Goal: Ask a question: Seek information or help from site administrators or community

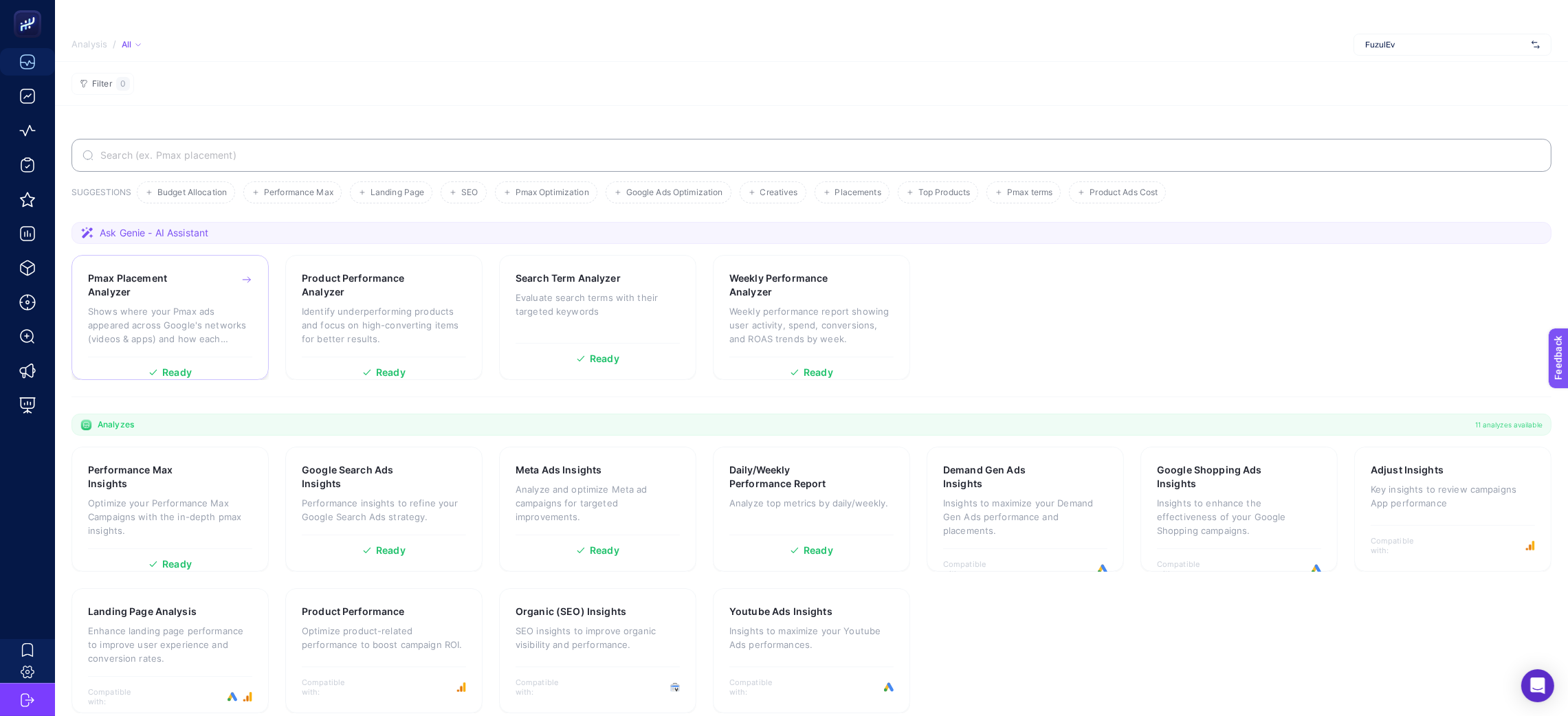
click at [129, 319] on p "Shows where your Pmax ads appeared across Google's networks (videos & apps) and…" at bounding box center [170, 324] width 164 height 41
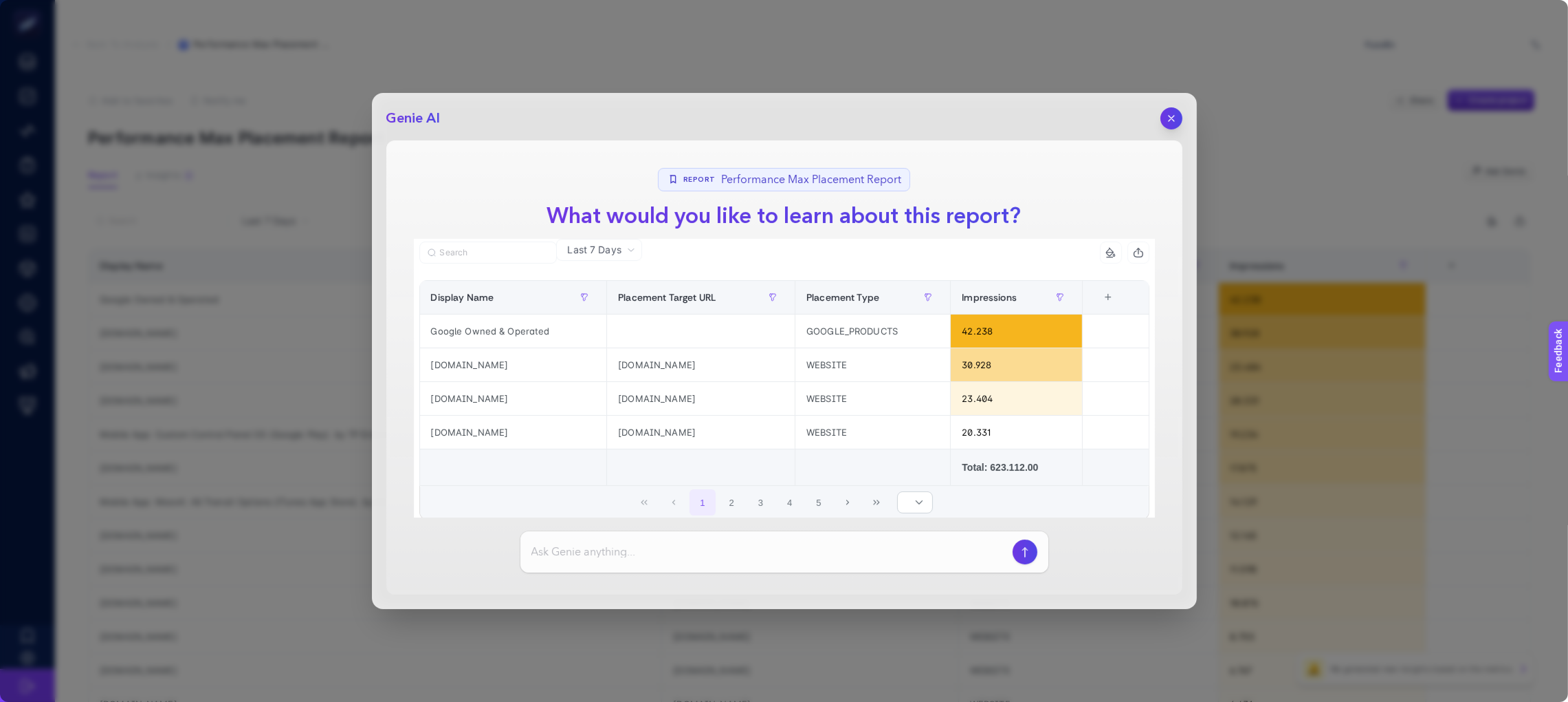
scroll to position [39, 0]
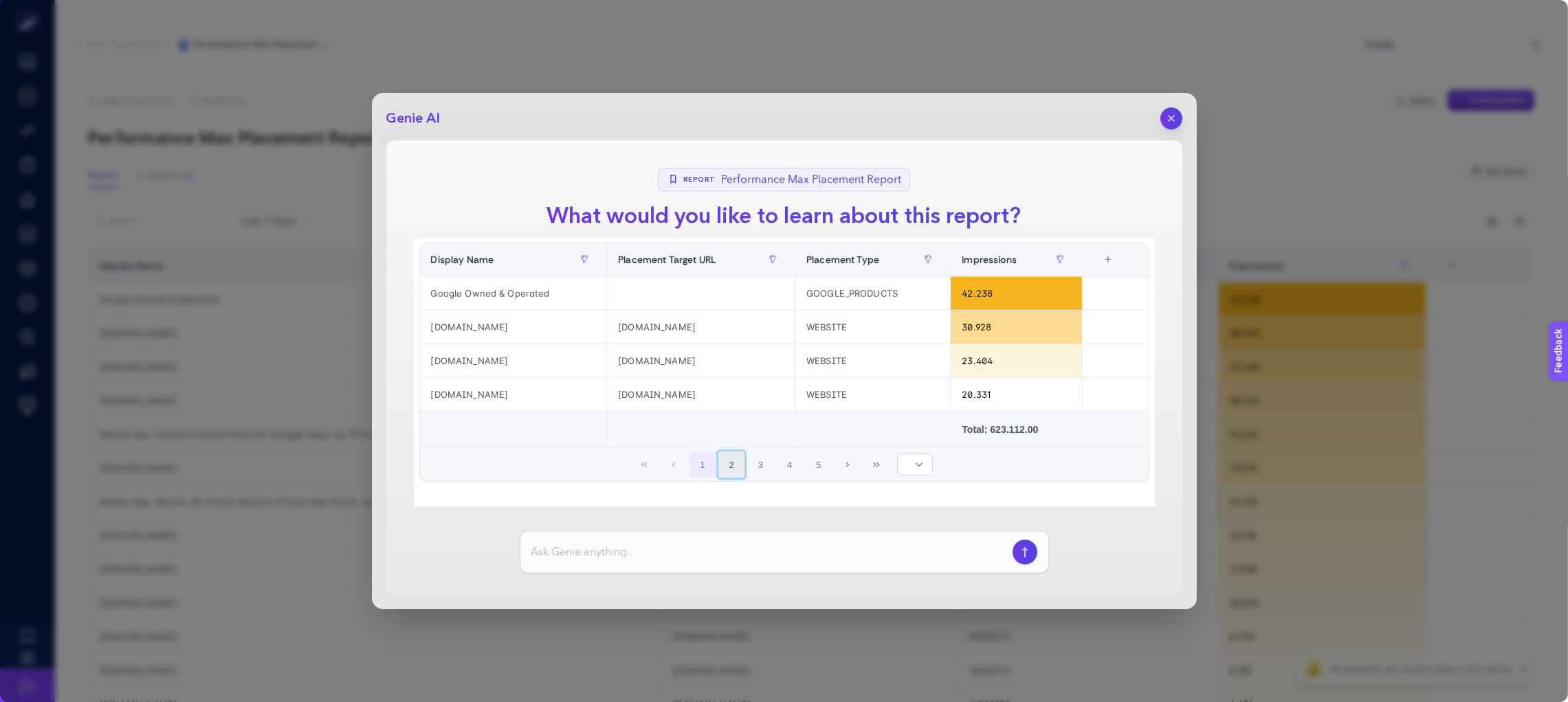
click at [719, 468] on button "2" at bounding box center [731, 464] width 26 height 26
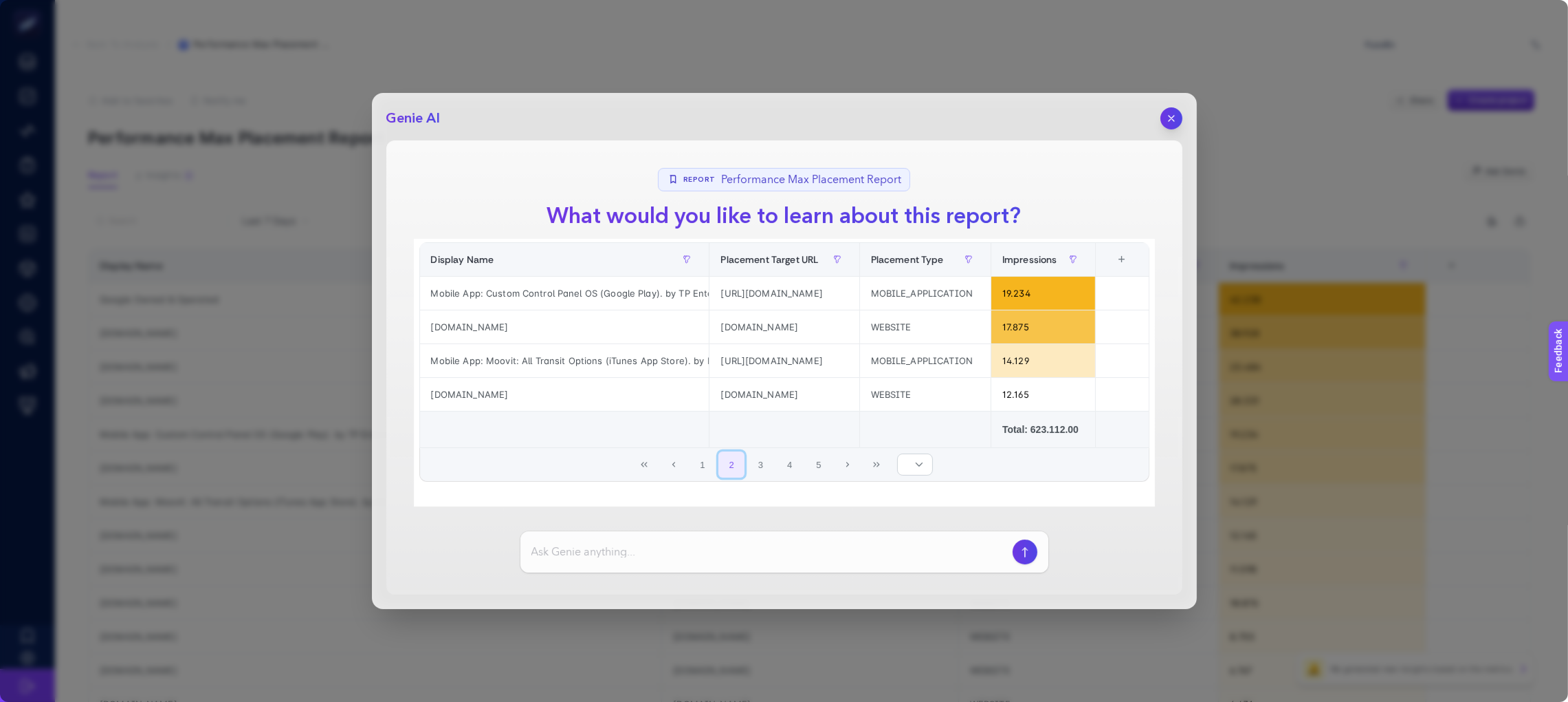
scroll to position [0, 0]
click at [1178, 114] on button "button" at bounding box center [1171, 118] width 23 height 23
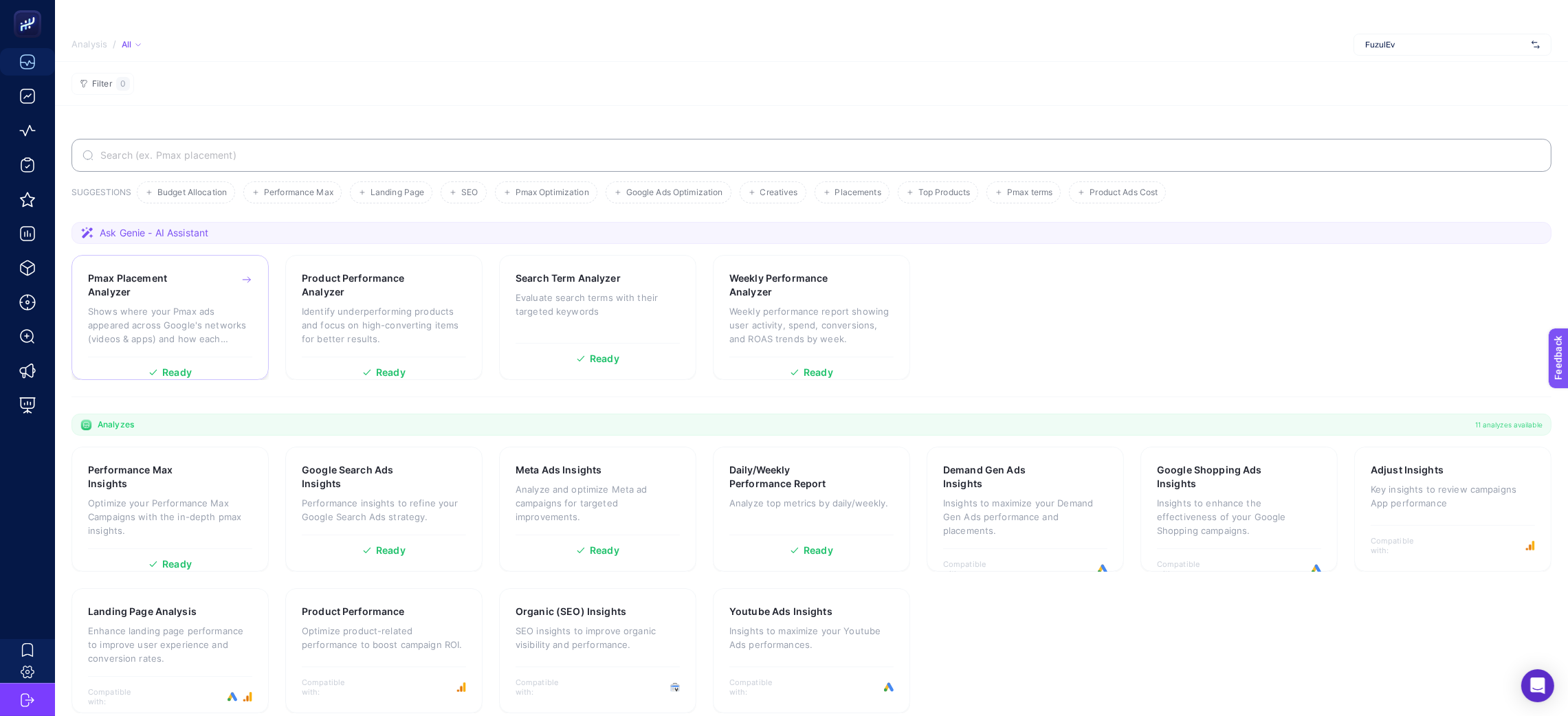
click at [174, 292] on h3 "Pmax Placement Analyzer" at bounding box center [148, 285] width 120 height 28
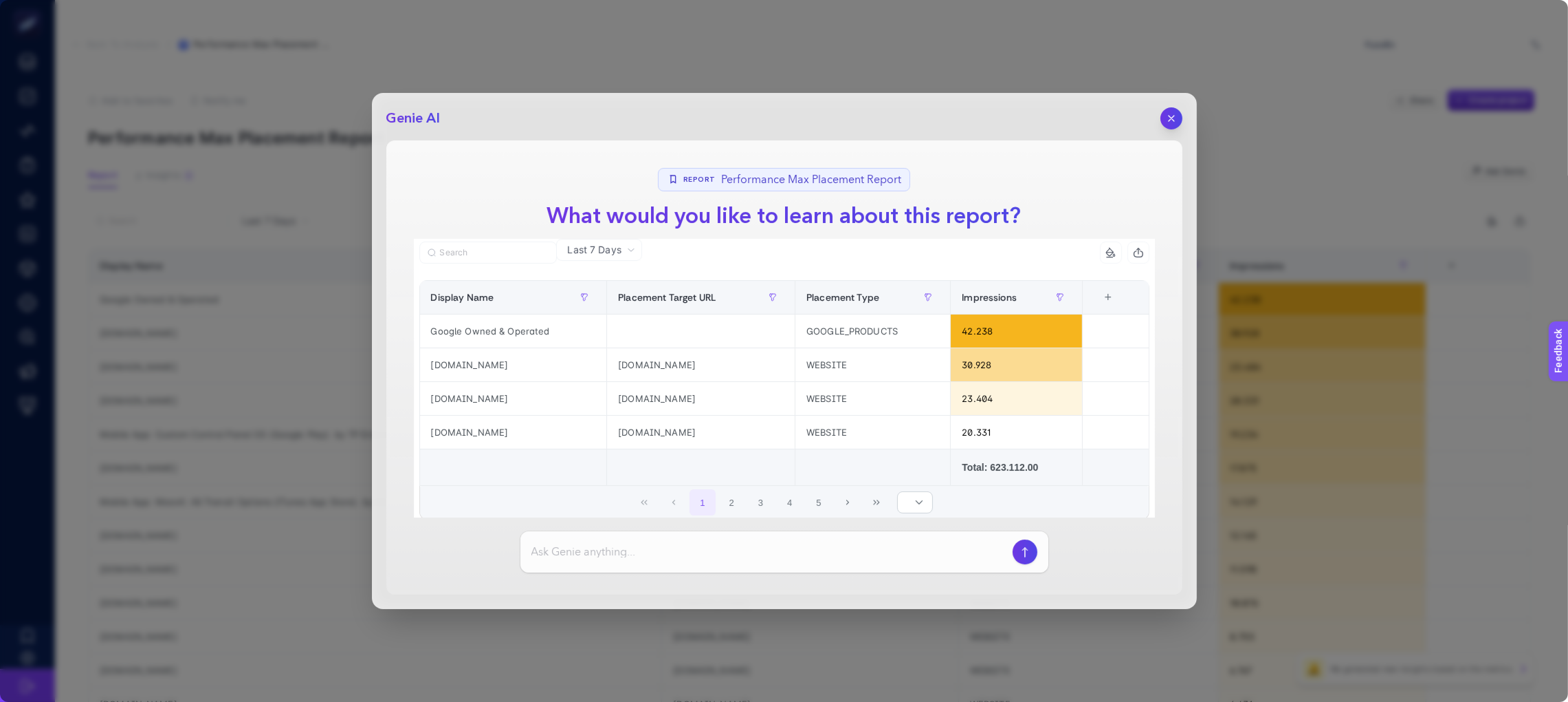
click at [678, 176] on icon at bounding box center [672, 179] width 11 height 11
click at [719, 500] on button "2" at bounding box center [731, 502] width 26 height 26
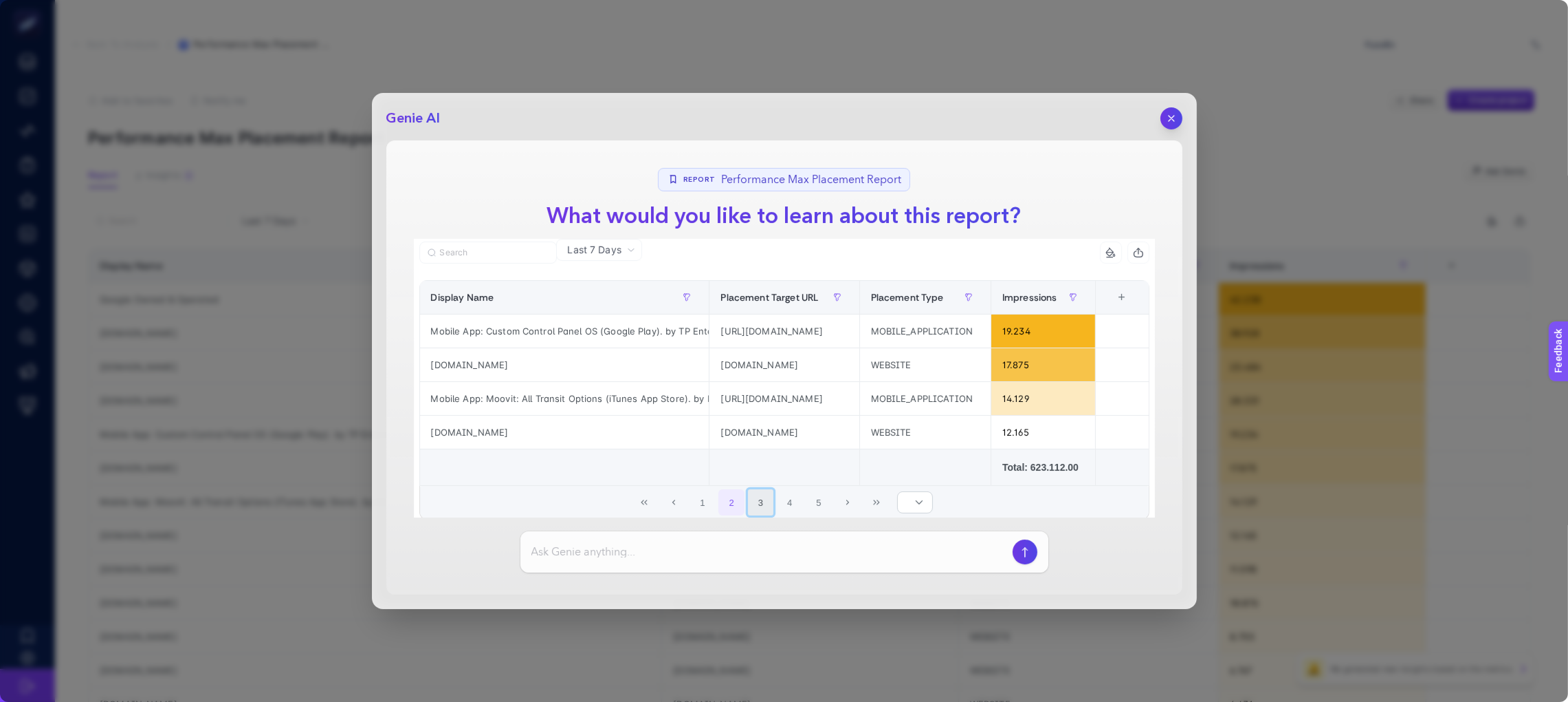
click at [761, 511] on button "3" at bounding box center [760, 502] width 26 height 26
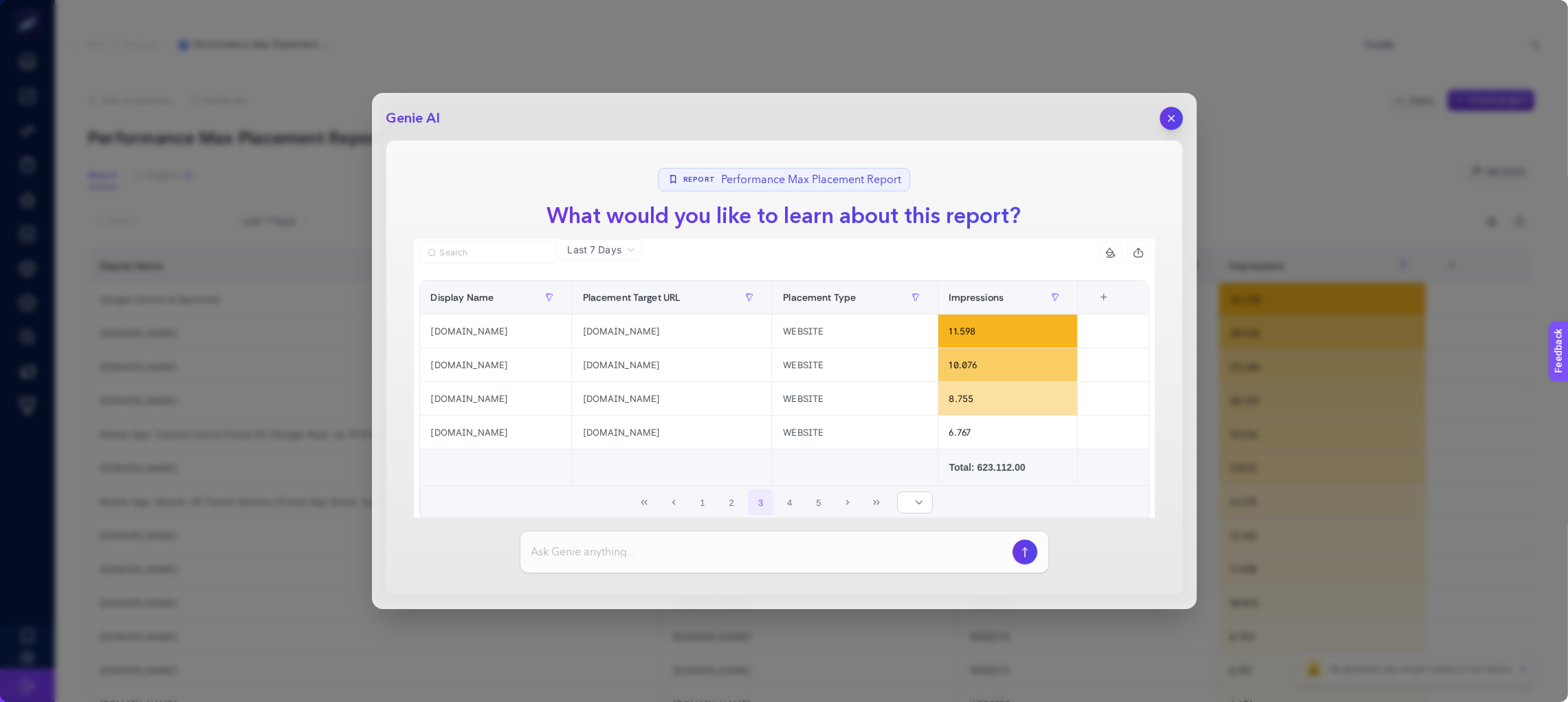
click at [1166, 116] on icon "button" at bounding box center [1171, 119] width 12 height 12
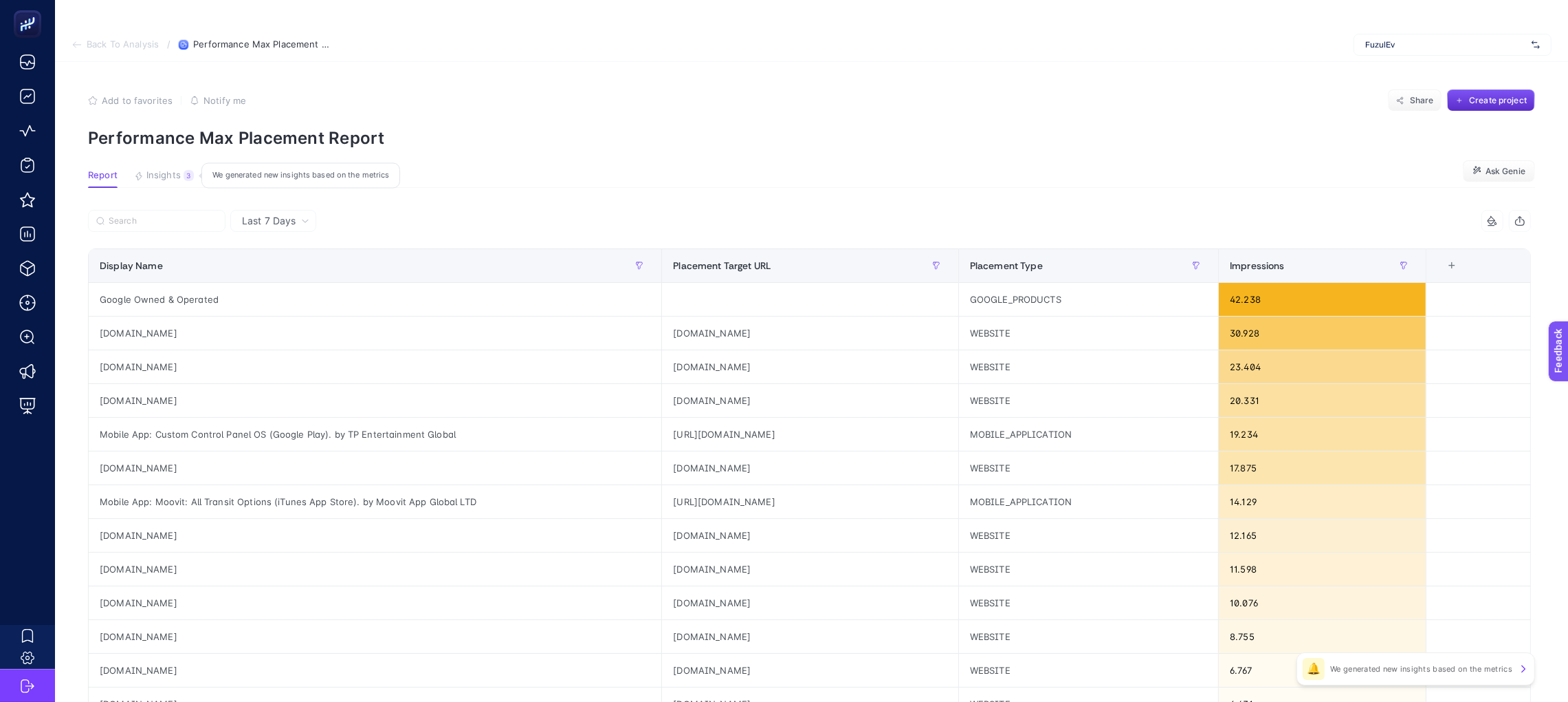
click at [160, 179] on span "Insights" at bounding box center [163, 176] width 34 height 11
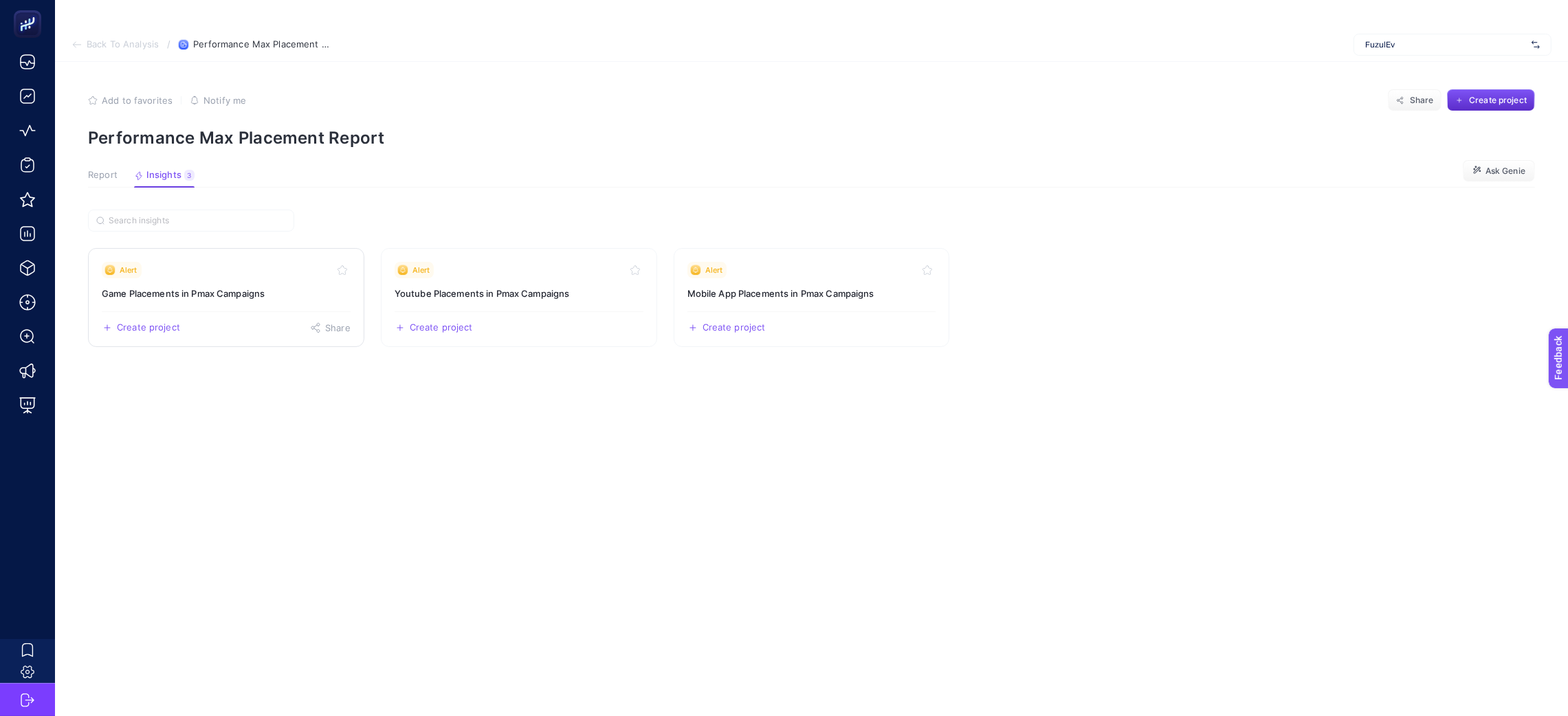
click at [213, 301] on link "Alert Game Placements in Pmax Campaigns Create project Share" at bounding box center [226, 298] width 276 height 99
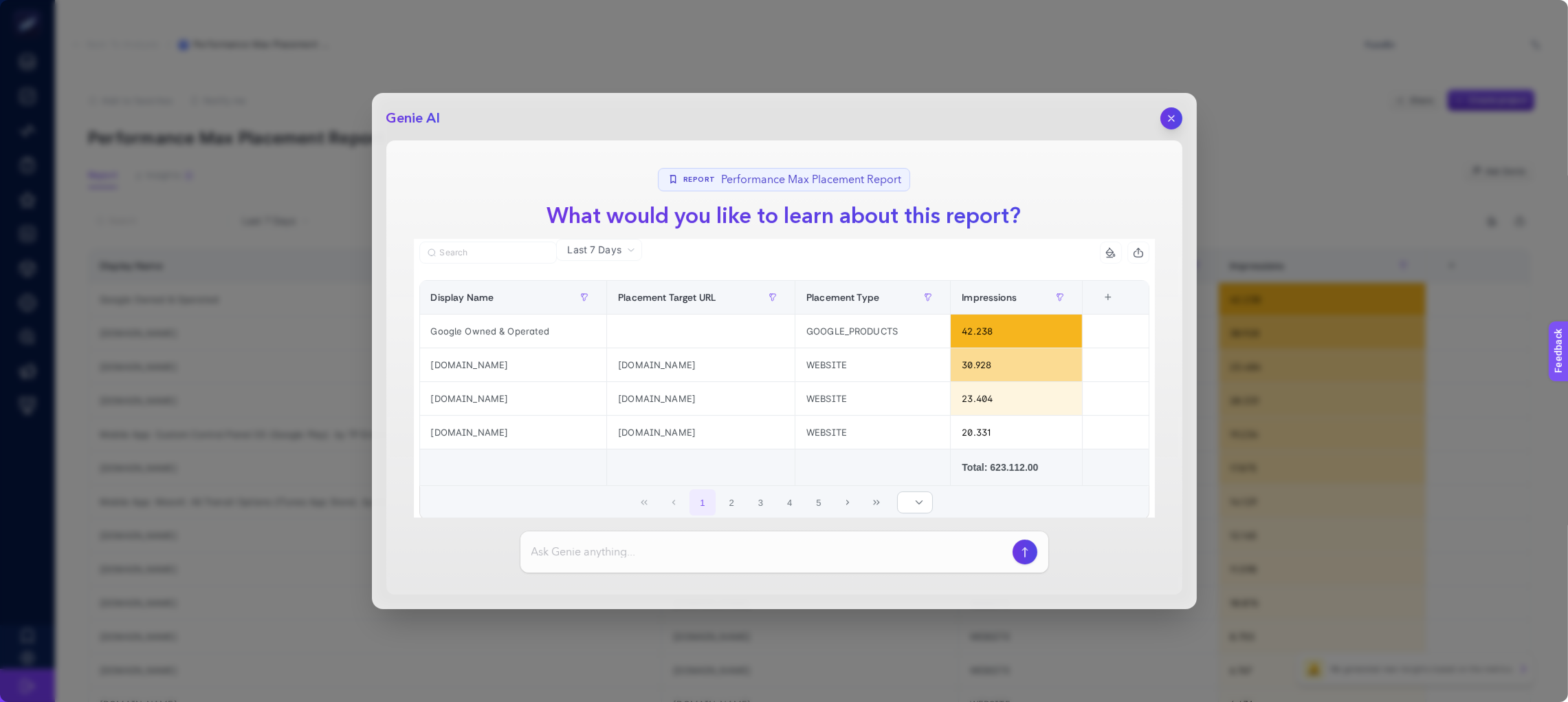
click at [749, 560] on div at bounding box center [784, 551] width 528 height 41
click at [732, 553] on input at bounding box center [769, 552] width 475 height 16
type input "en fazla conversion gelen placement neresi"
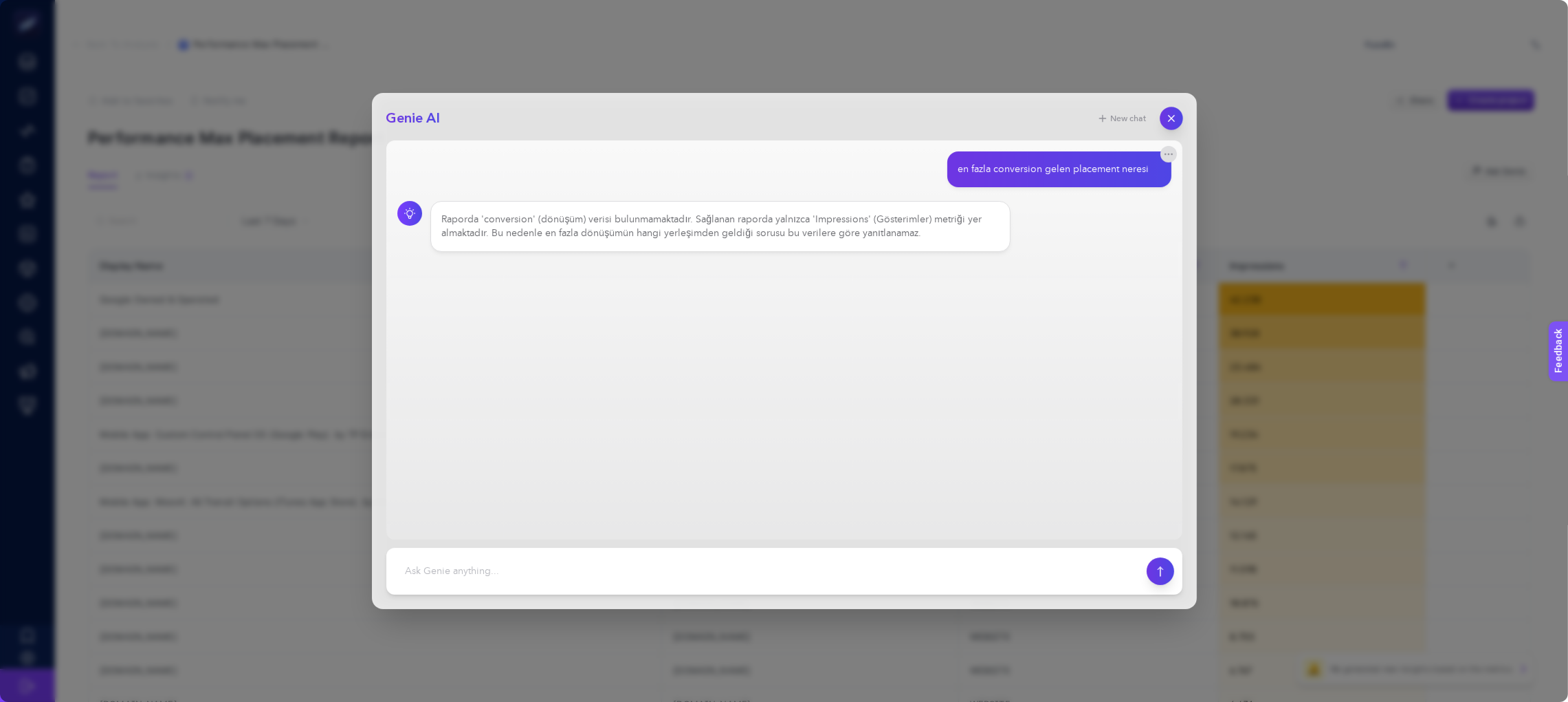
click at [1168, 116] on icon "button" at bounding box center [1170, 118] width 5 height 5
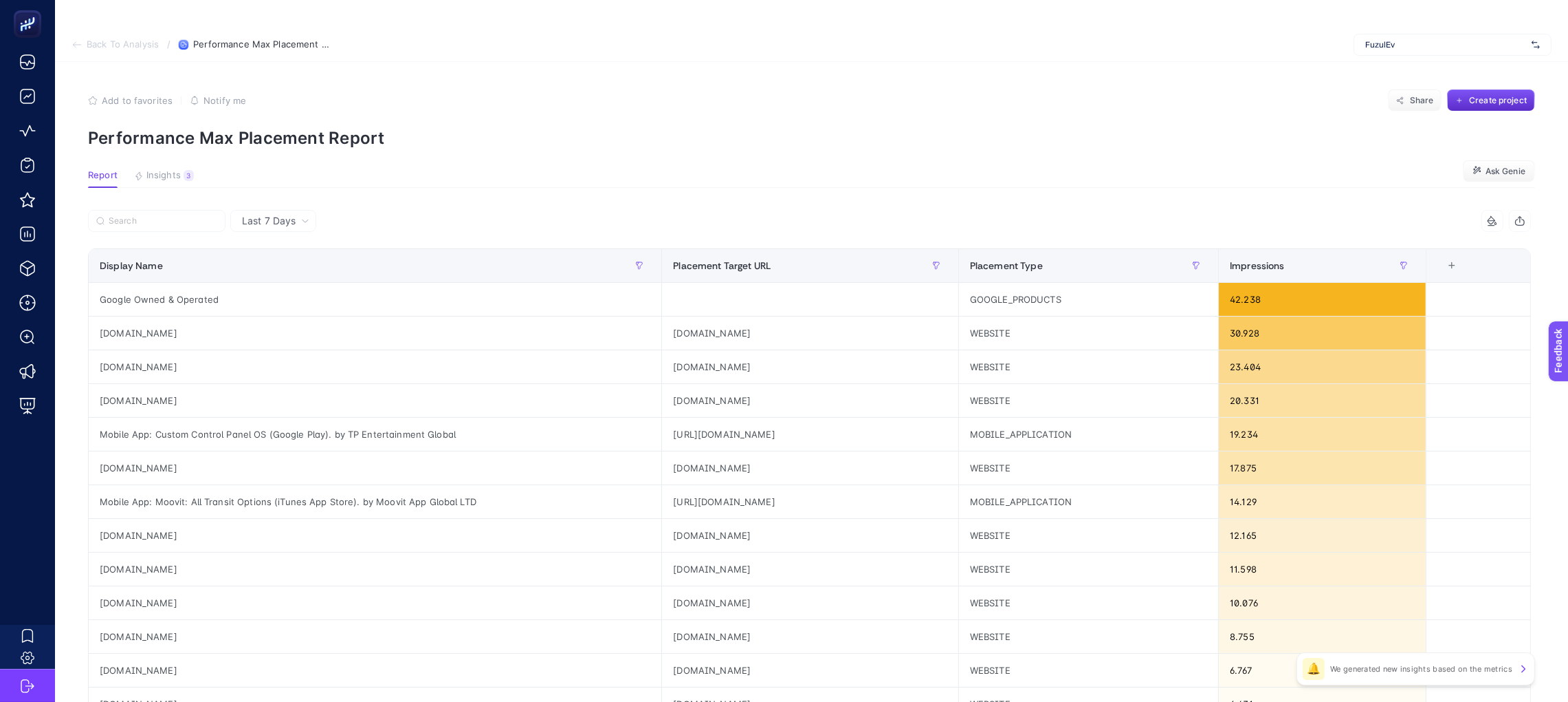
click at [153, 161] on article "Add to favorites false Notify me Share Create project Performance Max Placement…" at bounding box center [812, 600] width 1514 height 1075
click at [152, 178] on span "Insights" at bounding box center [163, 176] width 34 height 11
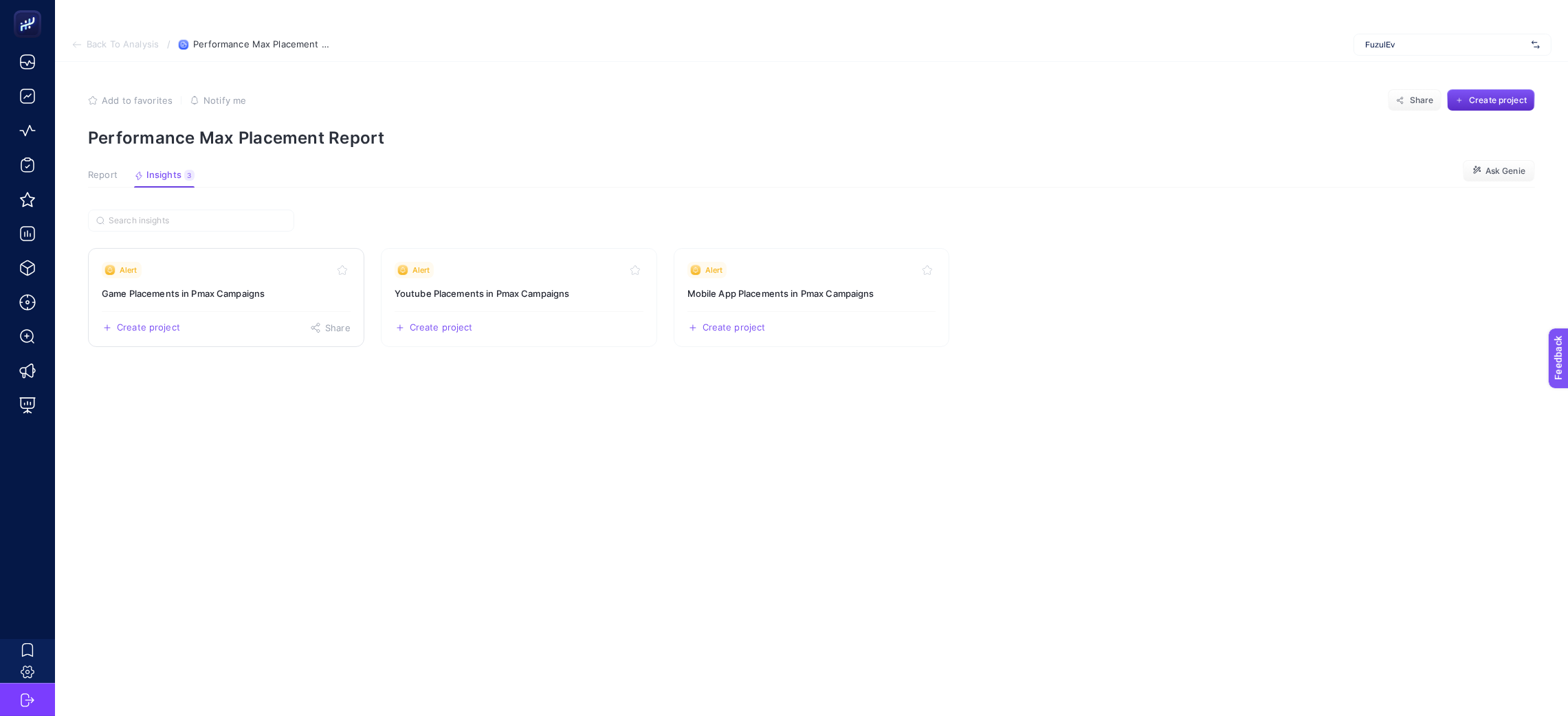
click at [231, 274] on div "Alert" at bounding box center [225, 270] width 249 height 16
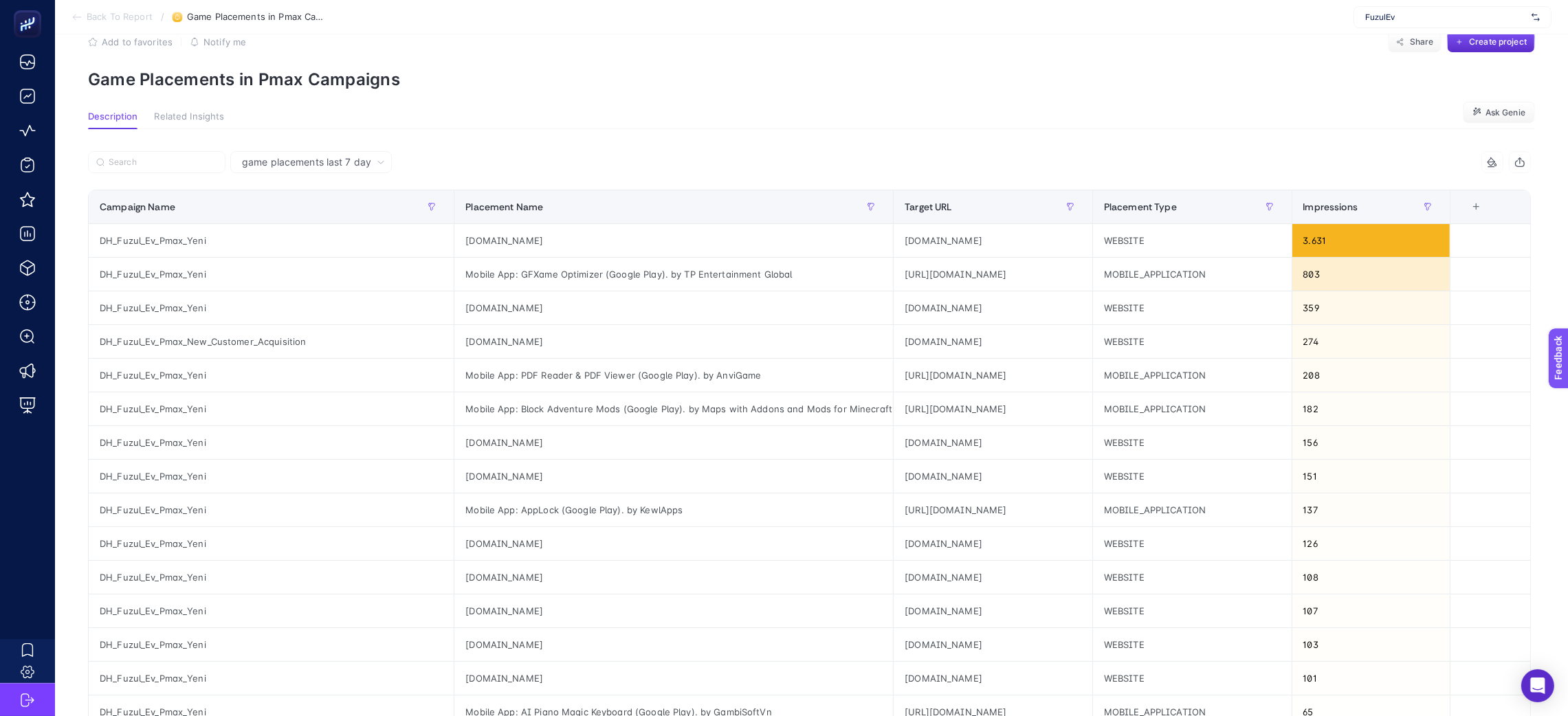
scroll to position [103, 0]
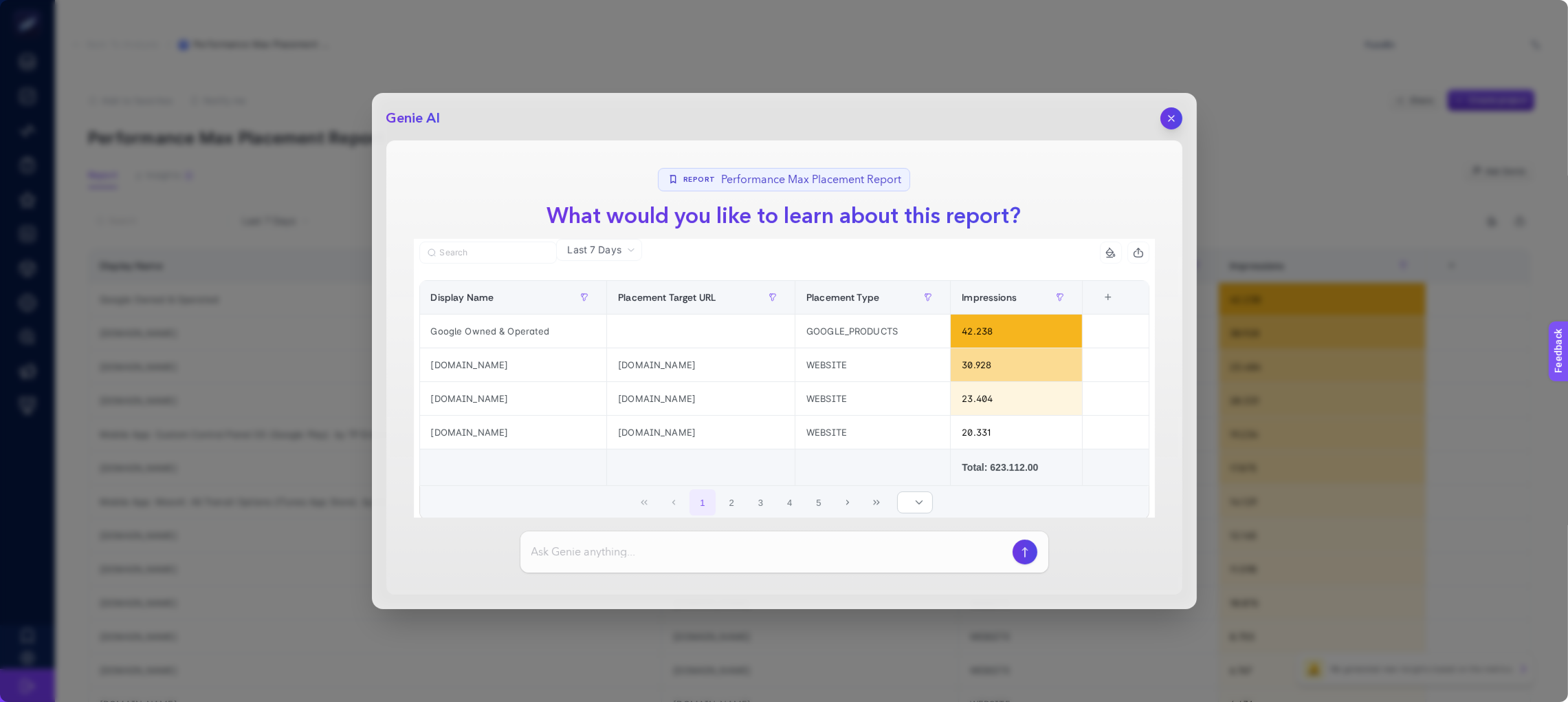
click at [709, 506] on span "1 2 3 4 5" at bounding box center [760, 502] width 145 height 29
click at [719, 505] on button "2" at bounding box center [731, 502] width 26 height 26
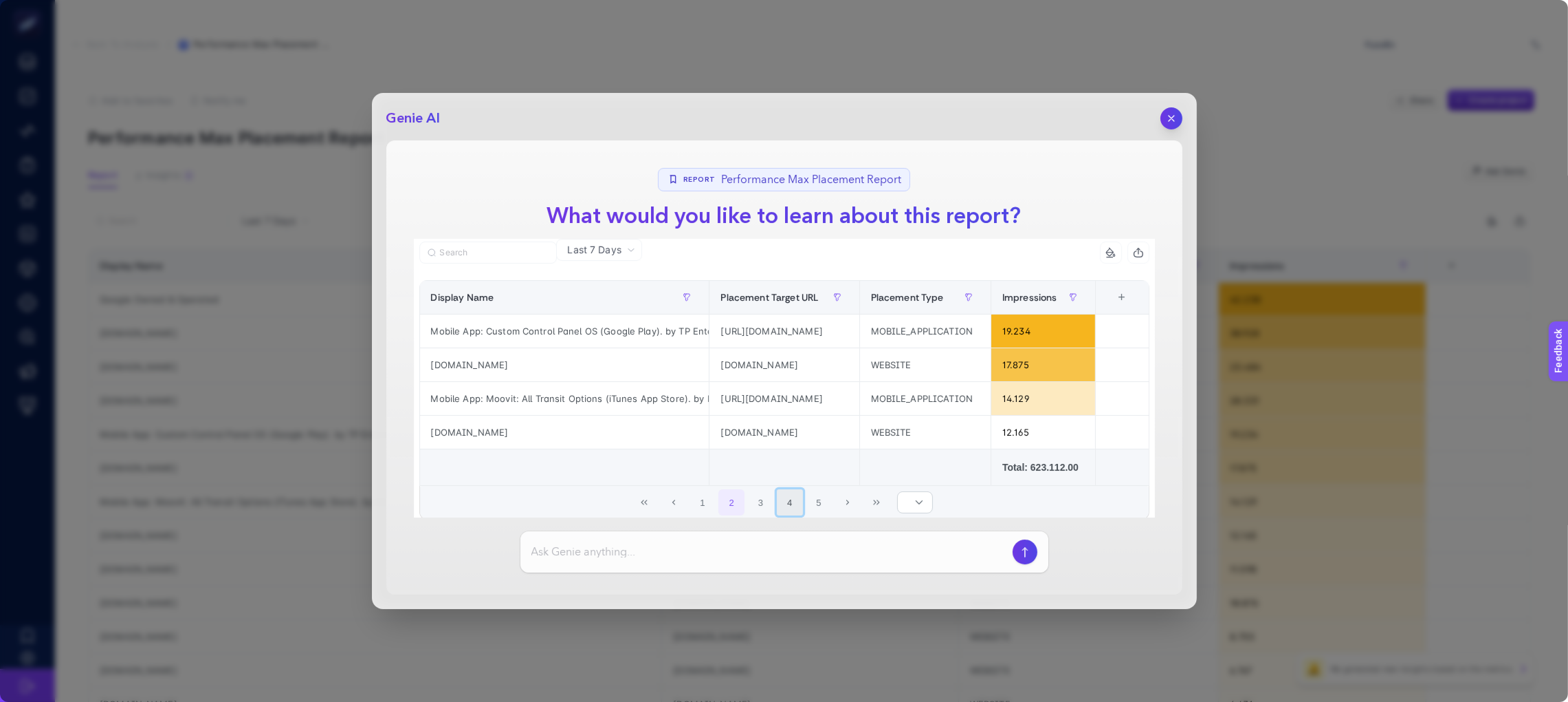
click at [789, 505] on button "4" at bounding box center [790, 502] width 26 height 26
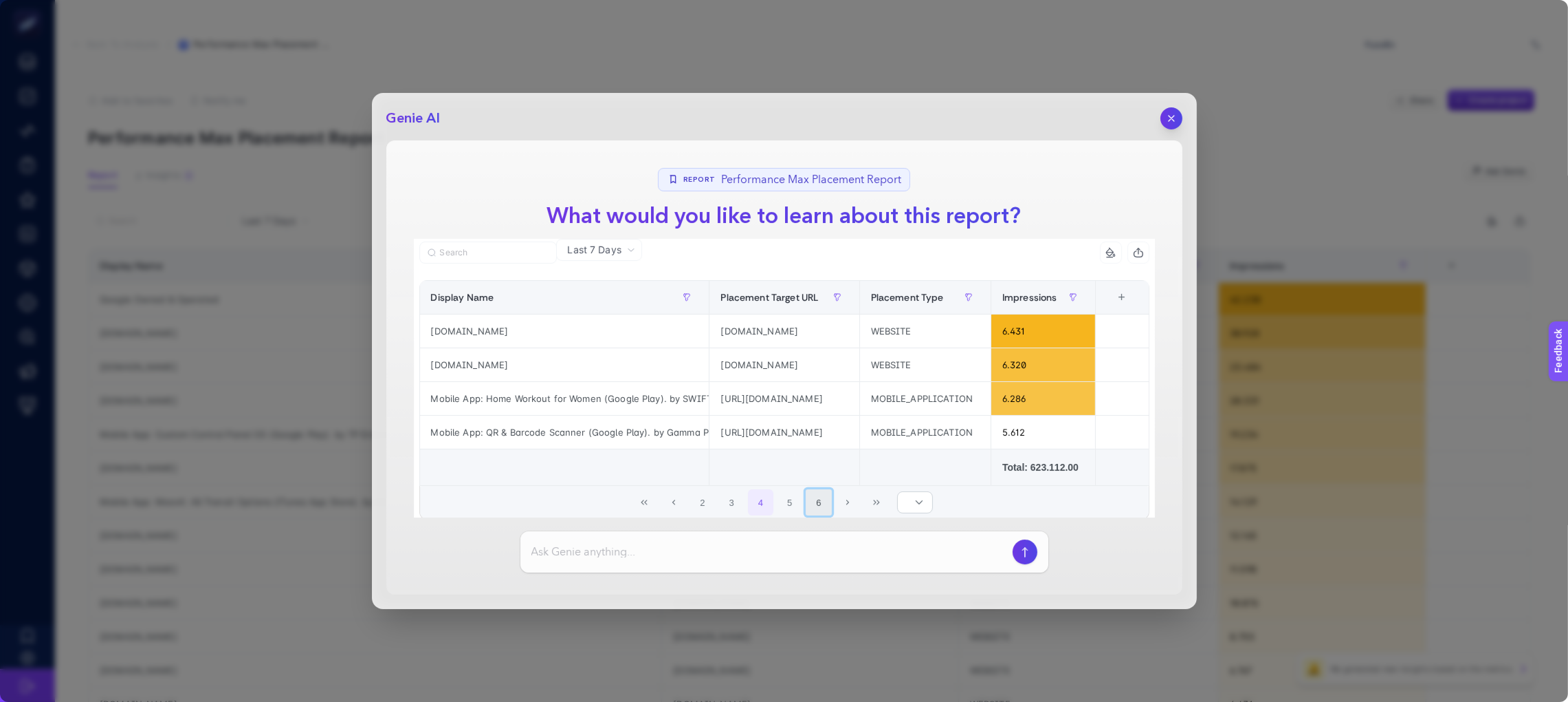
click at [822, 510] on button "6" at bounding box center [819, 502] width 26 height 26
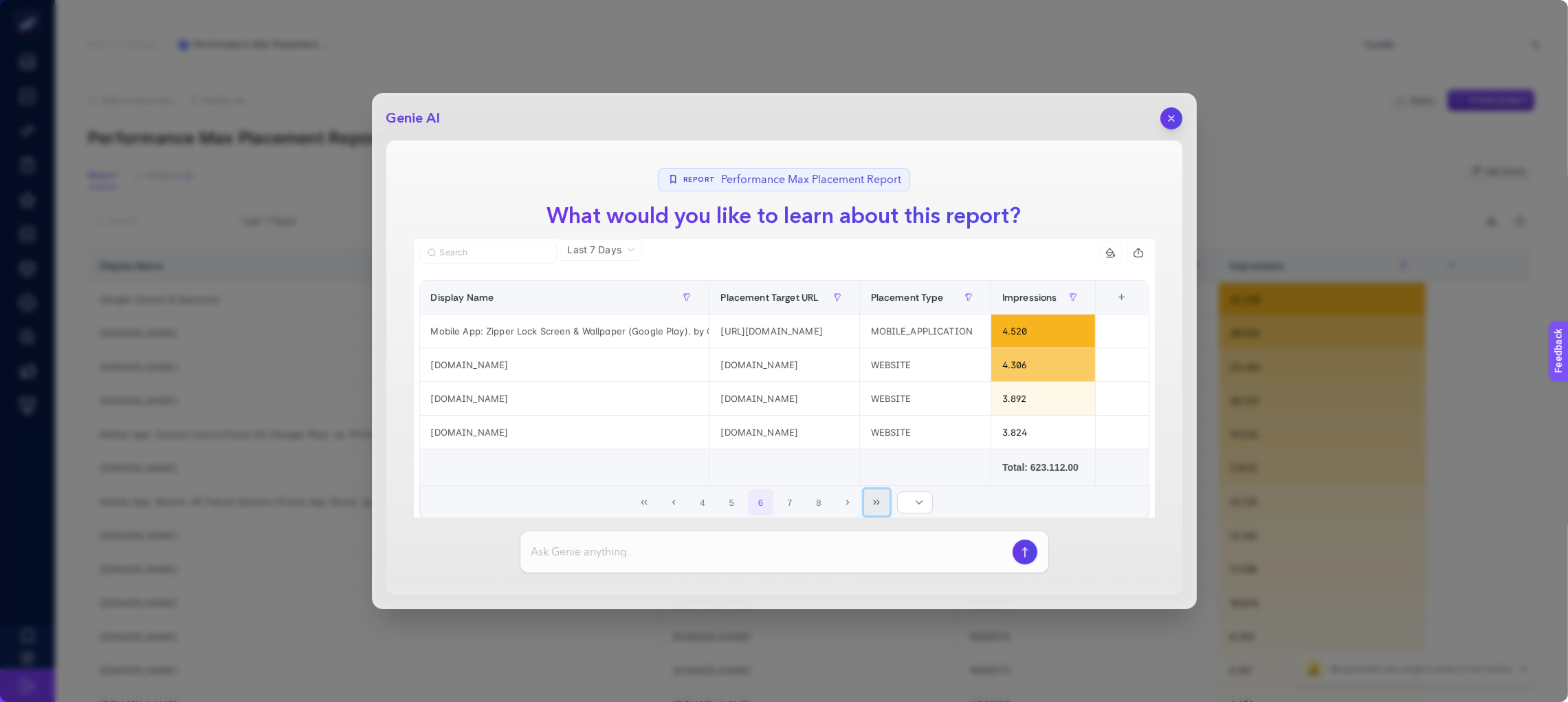
click at [864, 514] on button "Last Page" at bounding box center [877, 502] width 26 height 26
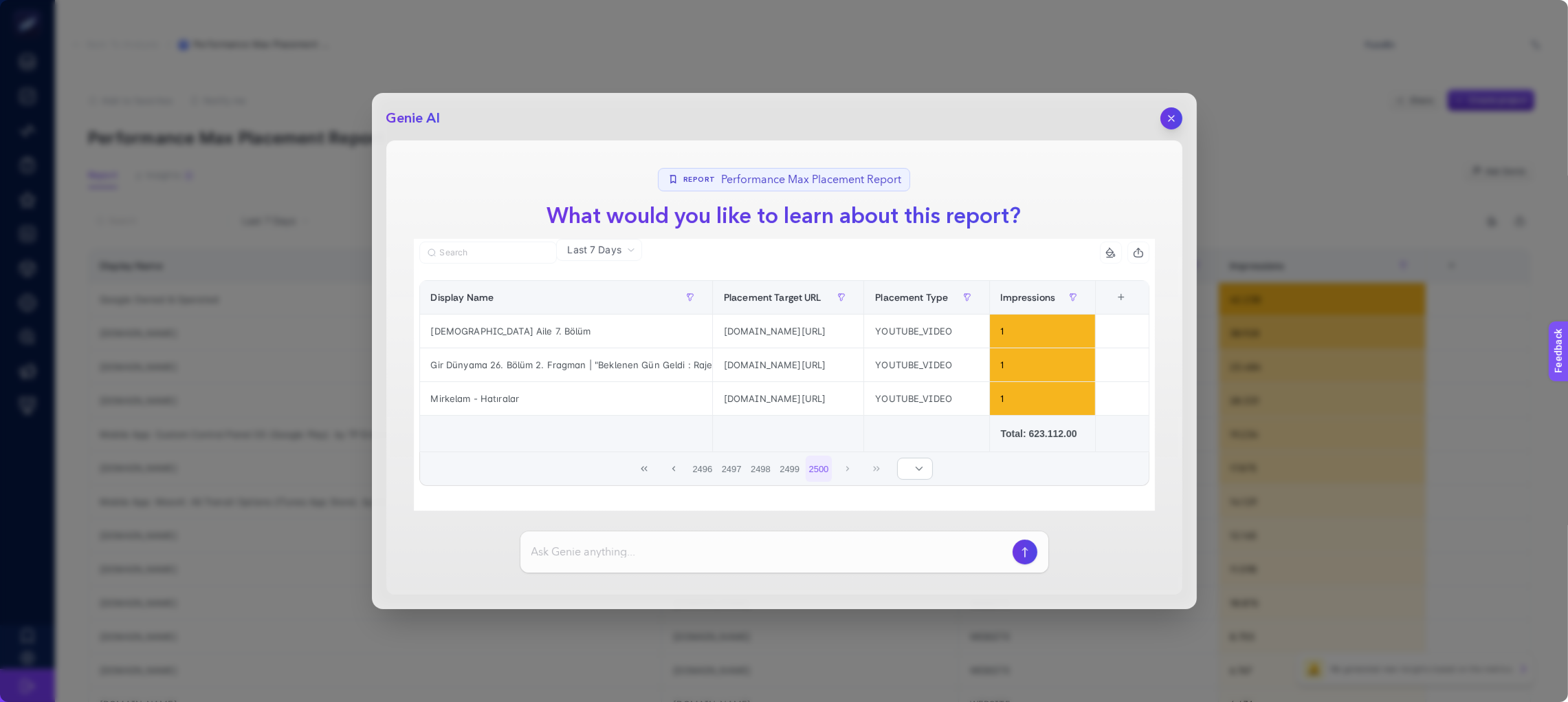
click at [1168, 130] on div "Genie AI Report Performance Max Placement Report What would you like to learn a…" at bounding box center [784, 350] width 825 height 516
click at [1166, 125] on button "button" at bounding box center [1171, 118] width 23 height 23
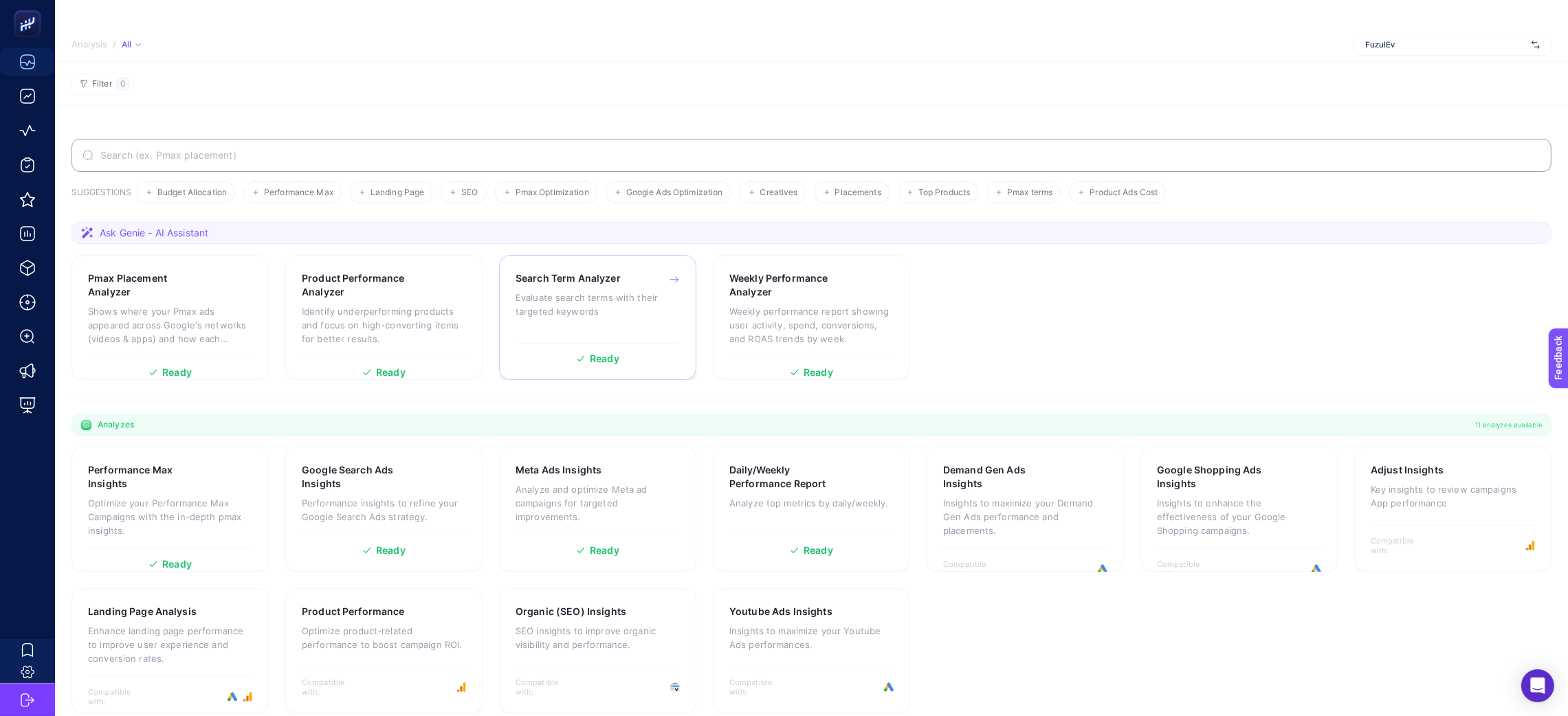
click at [624, 313] on p "Evaluate search terms with their targeted keywords" at bounding box center [598, 304] width 164 height 28
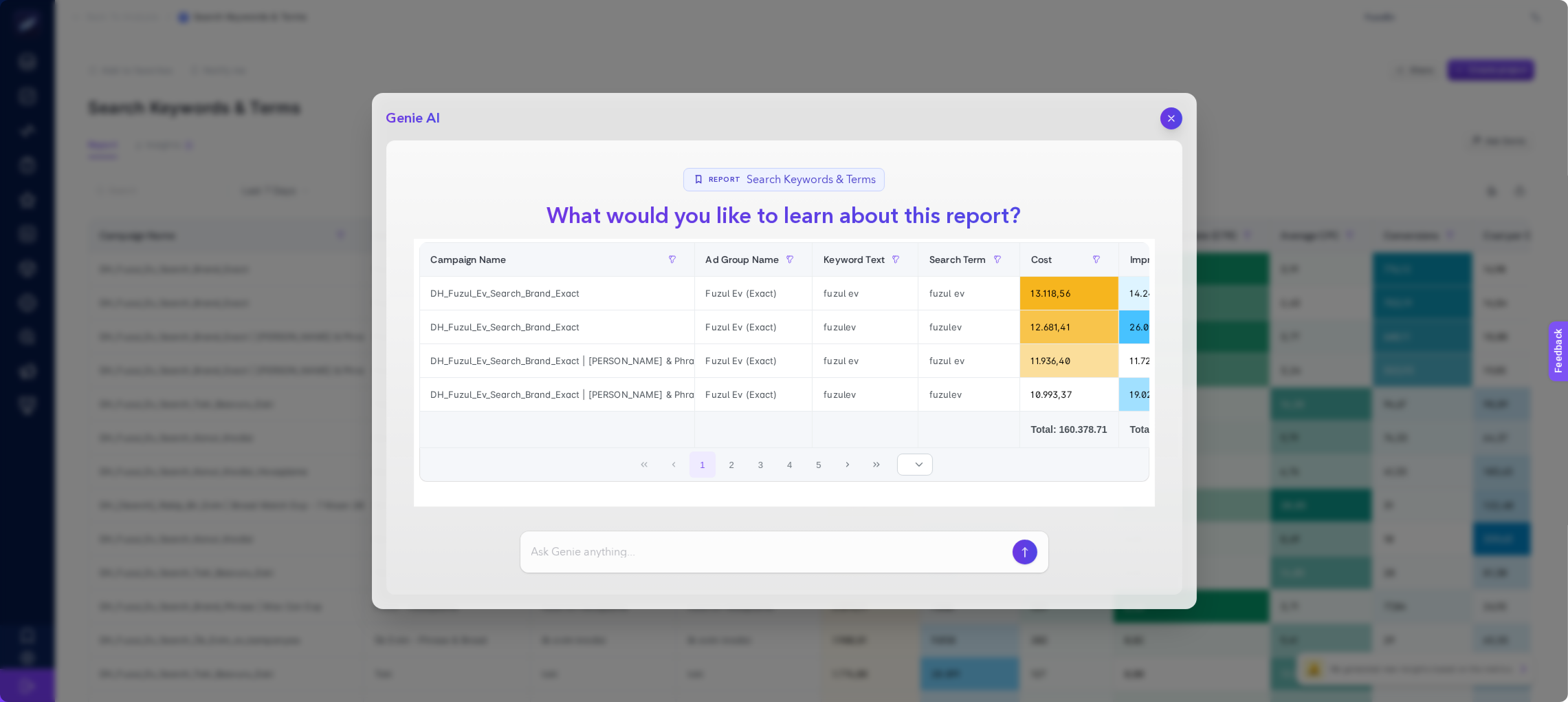
scroll to position [103, 0]
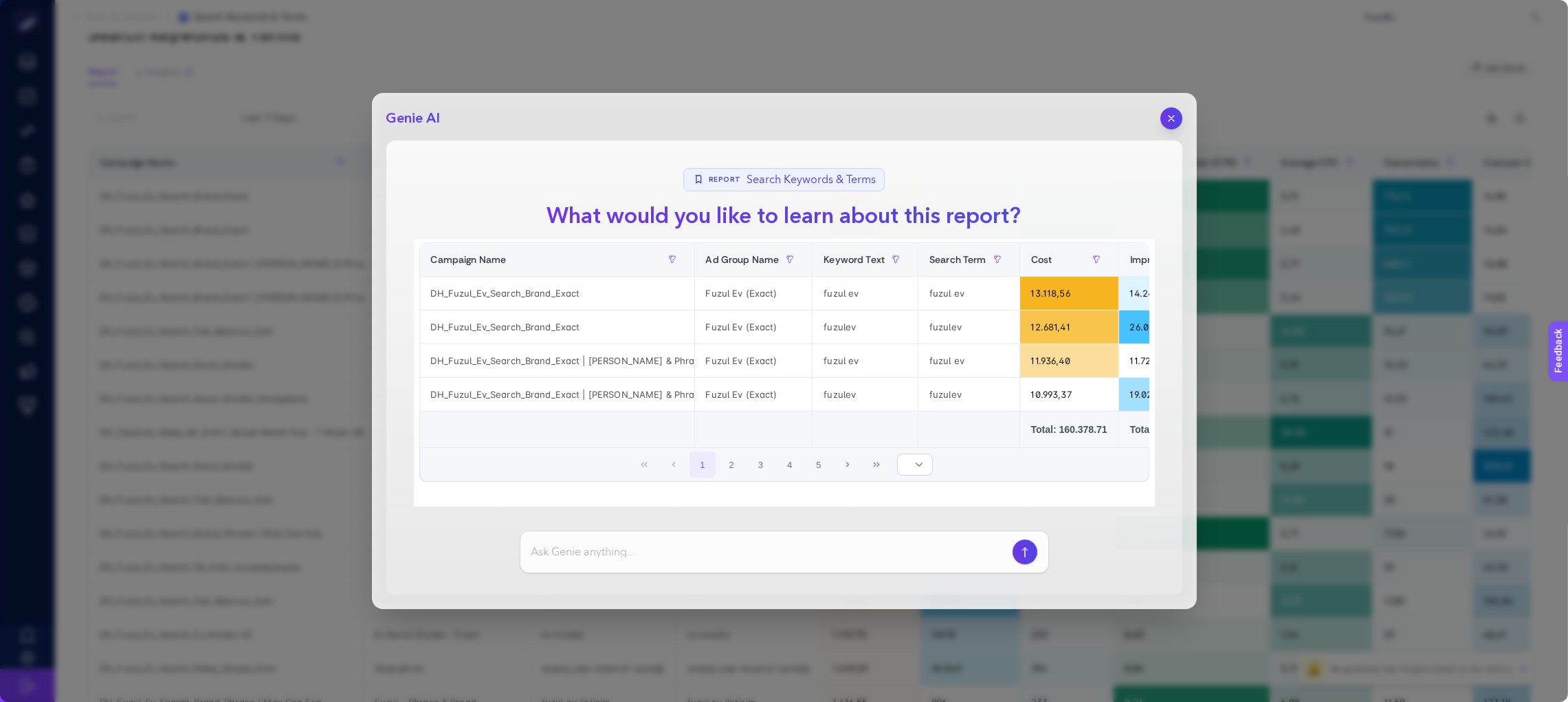
click at [691, 546] on input at bounding box center [769, 552] width 475 height 16
click at [762, 553] on input at bounding box center [769, 552] width 475 height 16
click at [669, 538] on div at bounding box center [784, 551] width 528 height 41
click at [663, 545] on input at bounding box center [769, 552] width 475 height 16
type input "Brand kampanyalar haricindeki kampanyalarda en fazla dönüşüm gelen keyword"
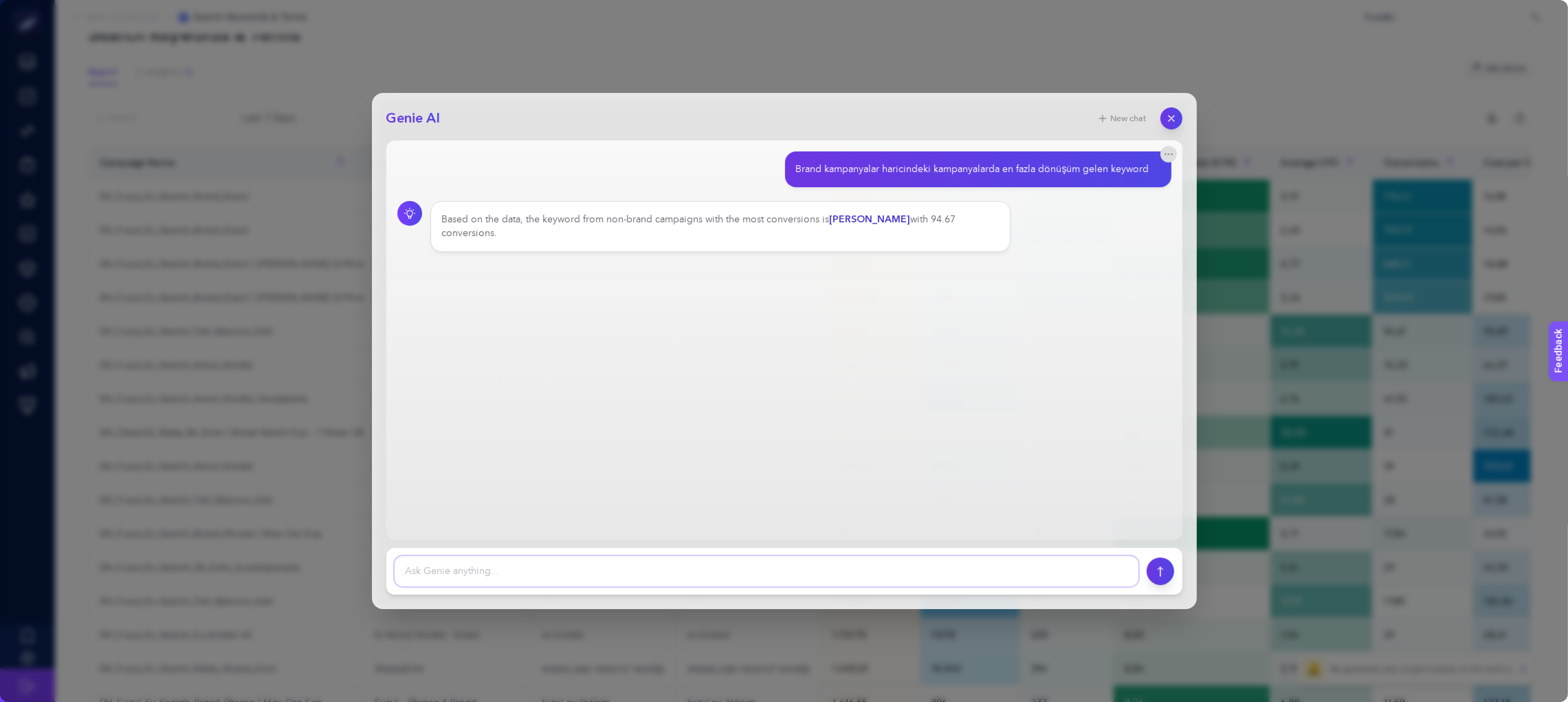
click at [593, 568] on textarea at bounding box center [766, 571] width 744 height 31
type textarea "t"
type textarea "search termlerde en fazla kelime hangisinden geliyor"
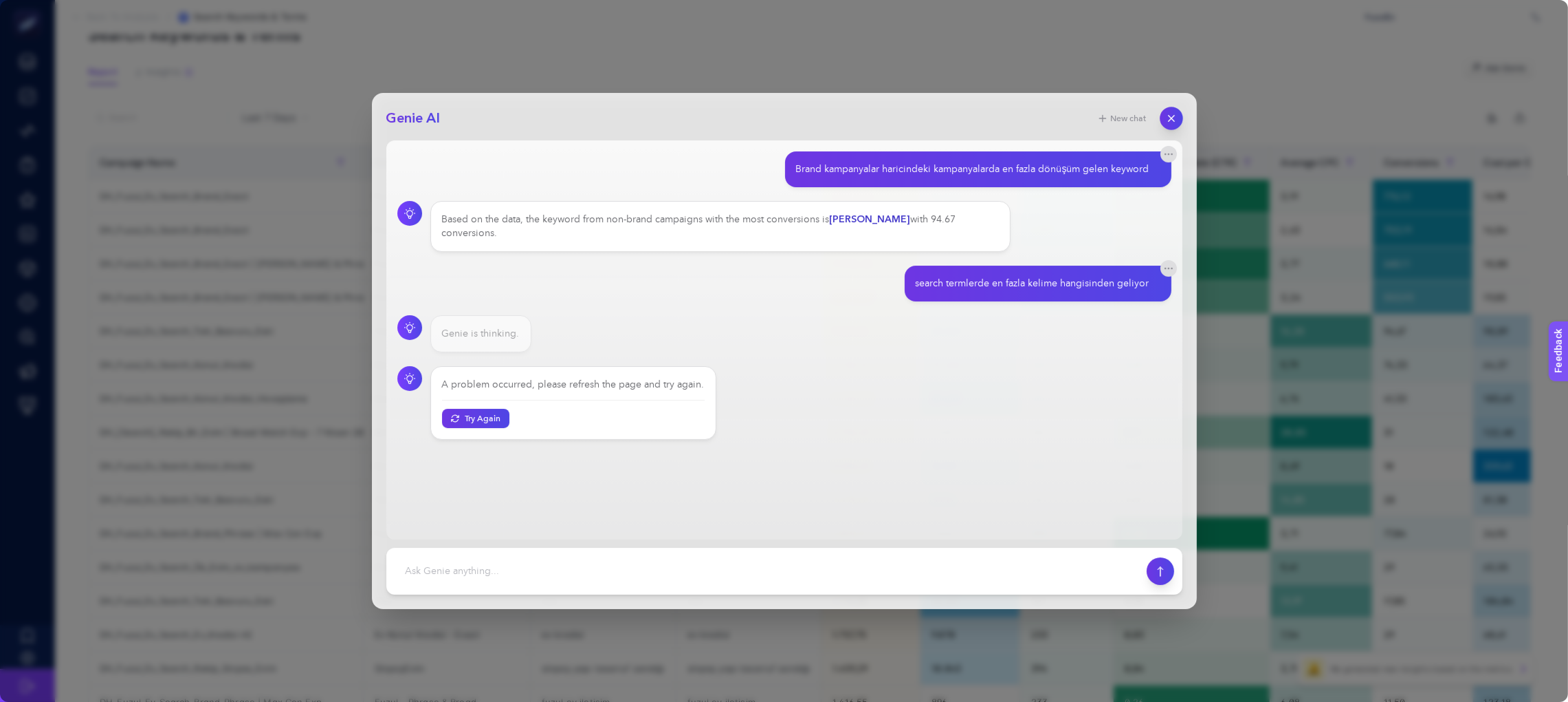
click at [1171, 118] on icon "button" at bounding box center [1170, 118] width 5 height 5
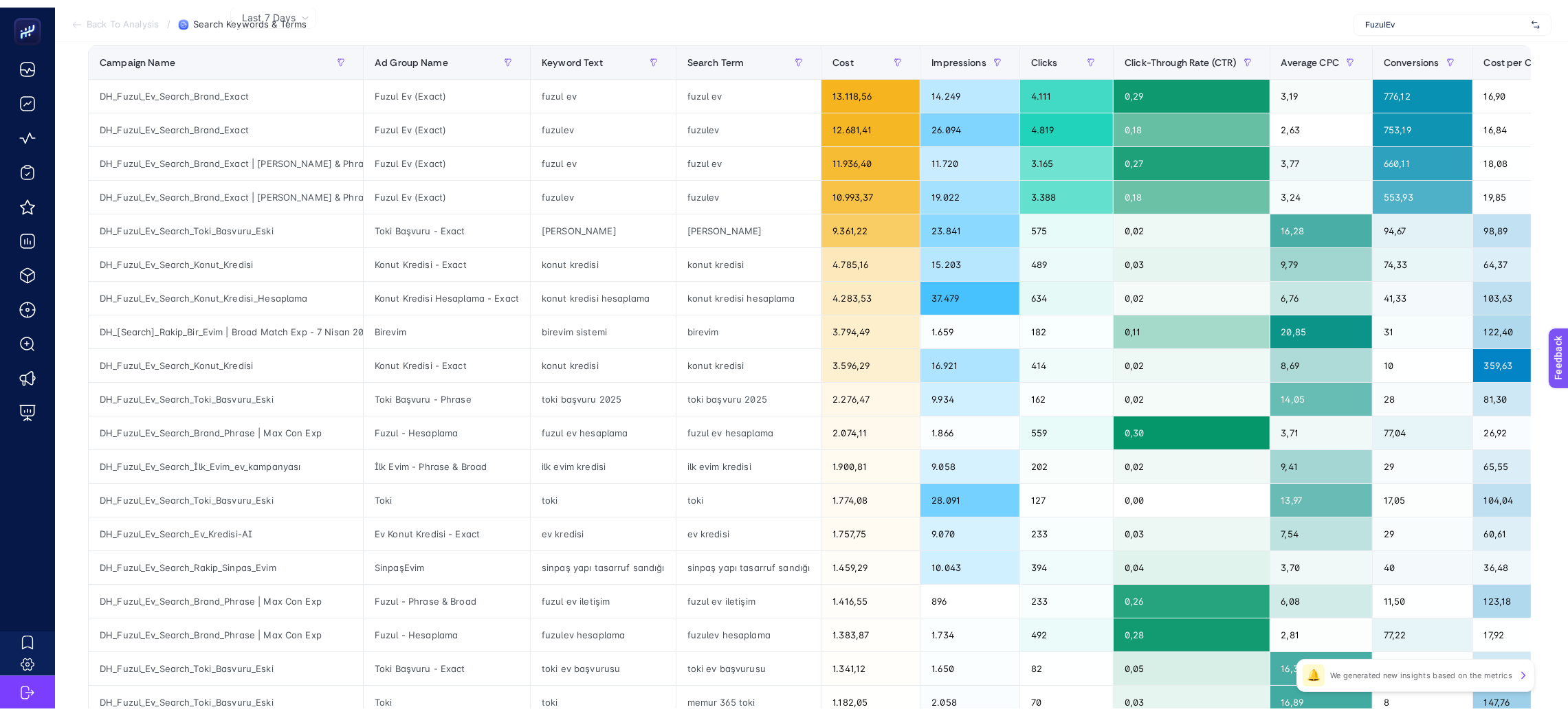
scroll to position [0, 0]
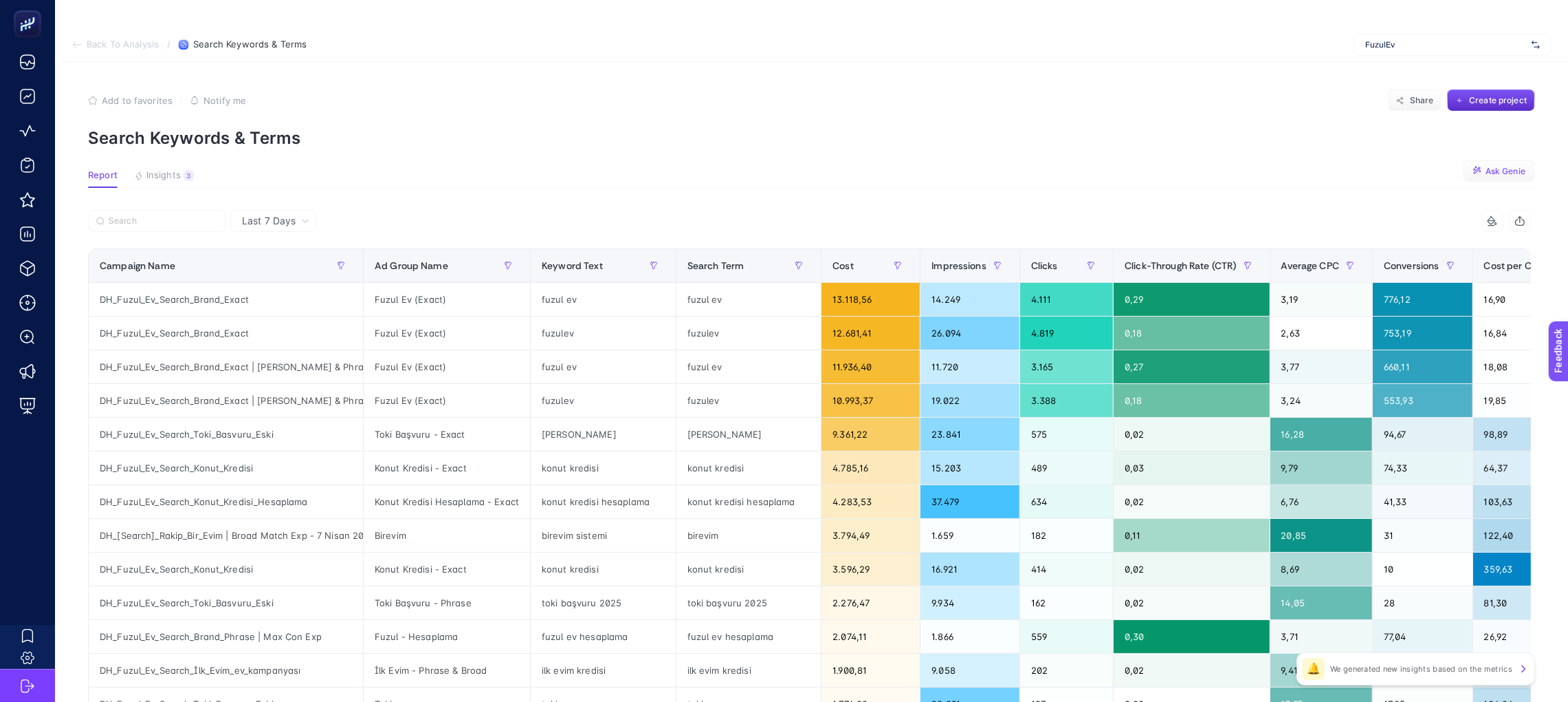
click at [1483, 170] on icon "button" at bounding box center [1478, 171] width 10 height 10
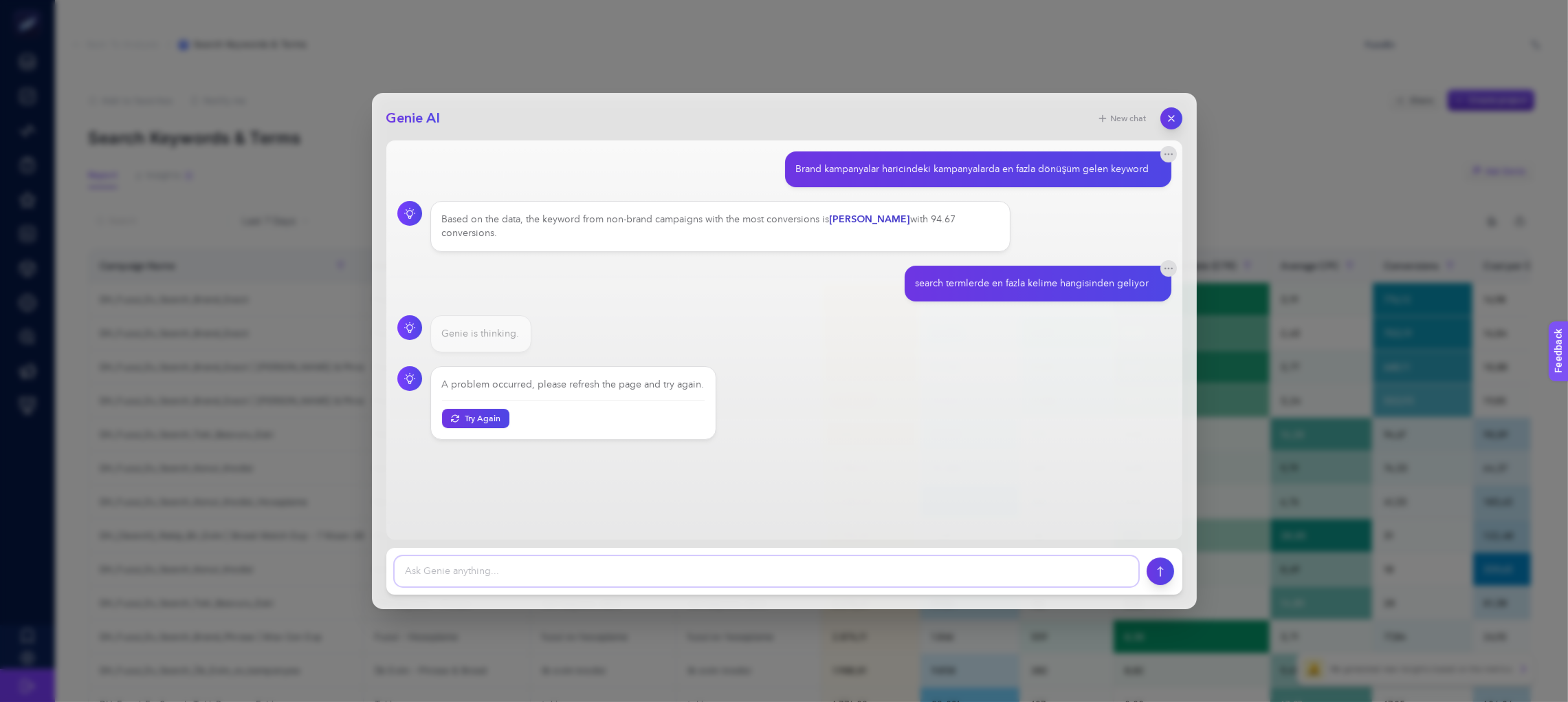
click at [612, 568] on textarea at bounding box center [766, 571] width 744 height 31
click at [1170, 115] on icon "button" at bounding box center [1171, 119] width 12 height 12
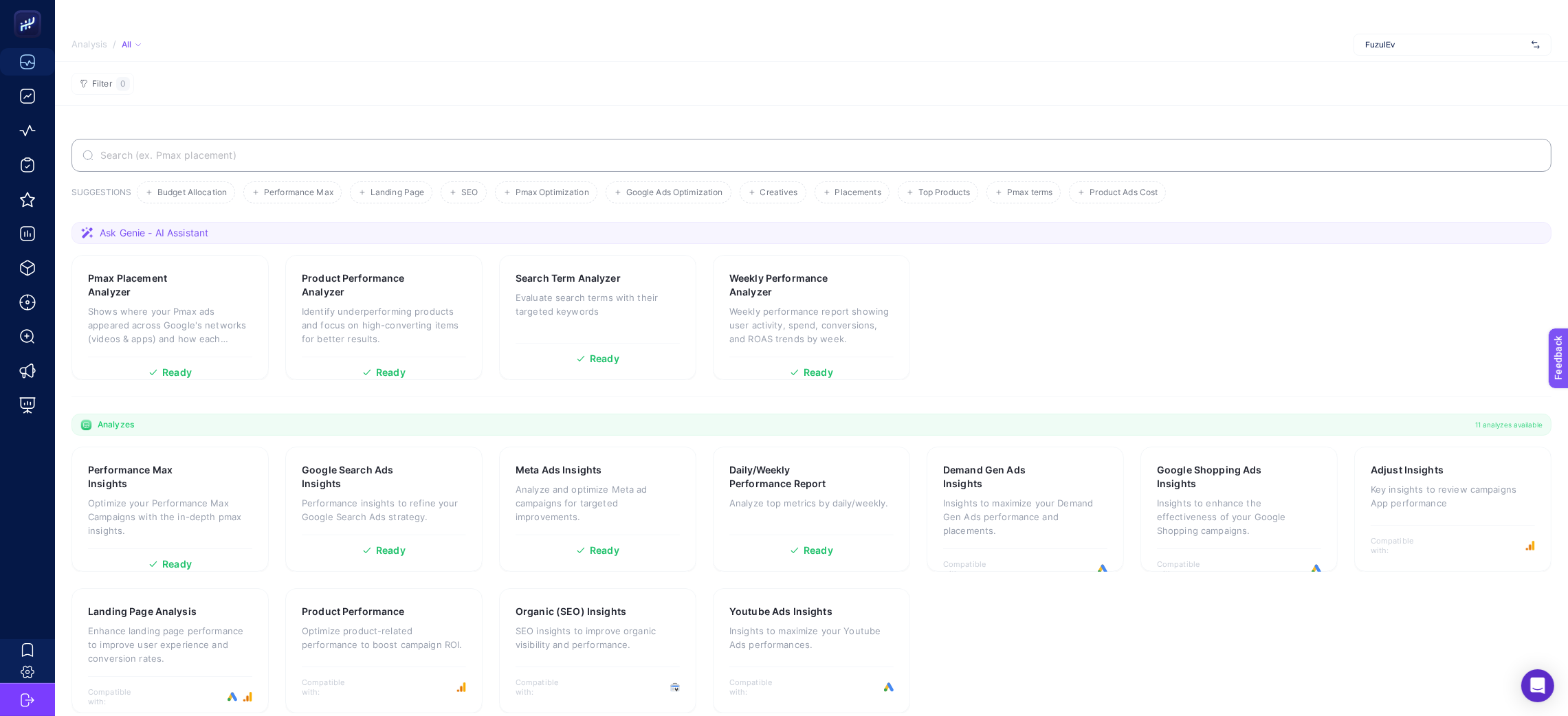
click at [1425, 45] on span "FuzulEv" at bounding box center [1446, 45] width 161 height 11
click at [204, 292] on h3 "Pmax Placement Analyzer" at bounding box center [148, 285] width 120 height 28
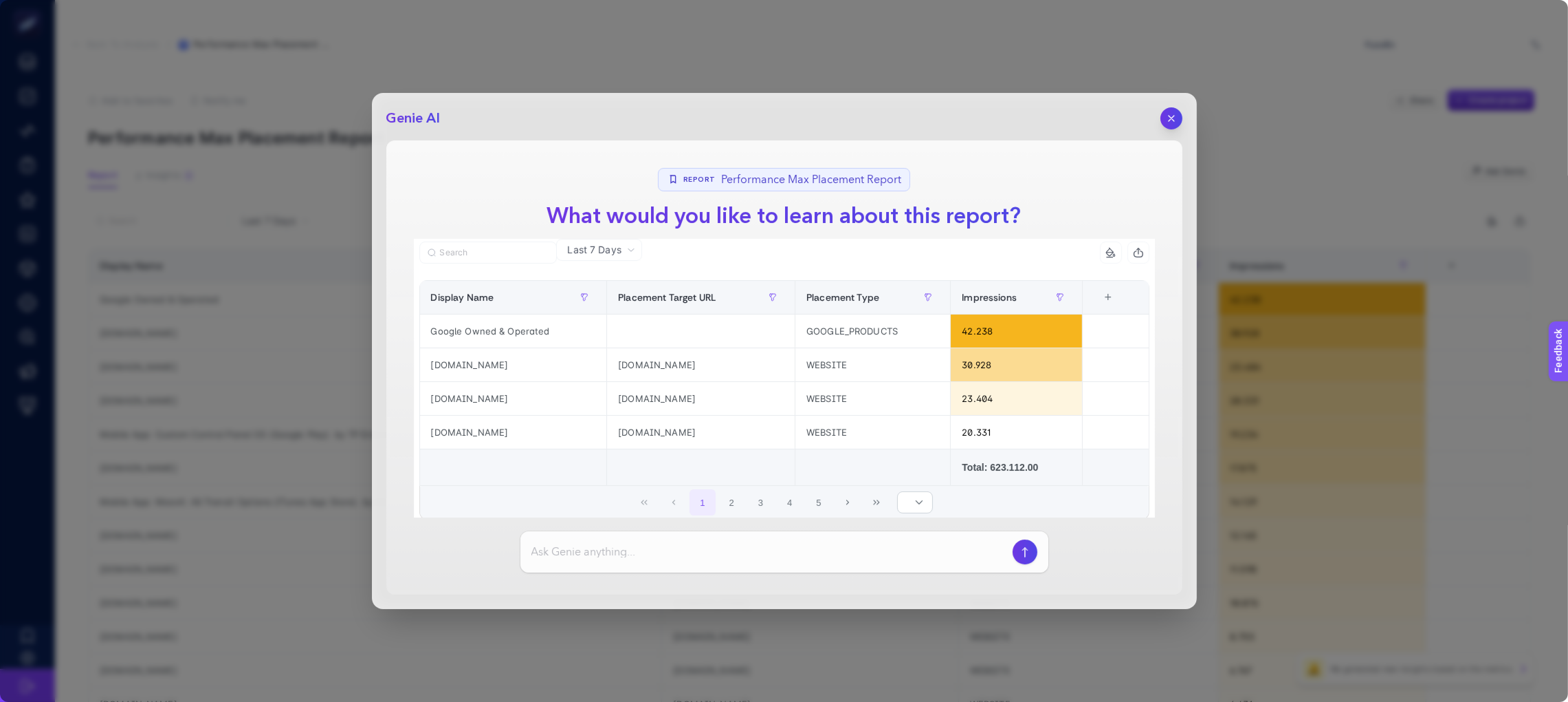
click at [1174, 105] on div "Genie AI Report Performance Max Placement Report What would you like to learn a…" at bounding box center [784, 350] width 825 height 516
click at [1172, 126] on button "button" at bounding box center [1171, 118] width 23 height 23
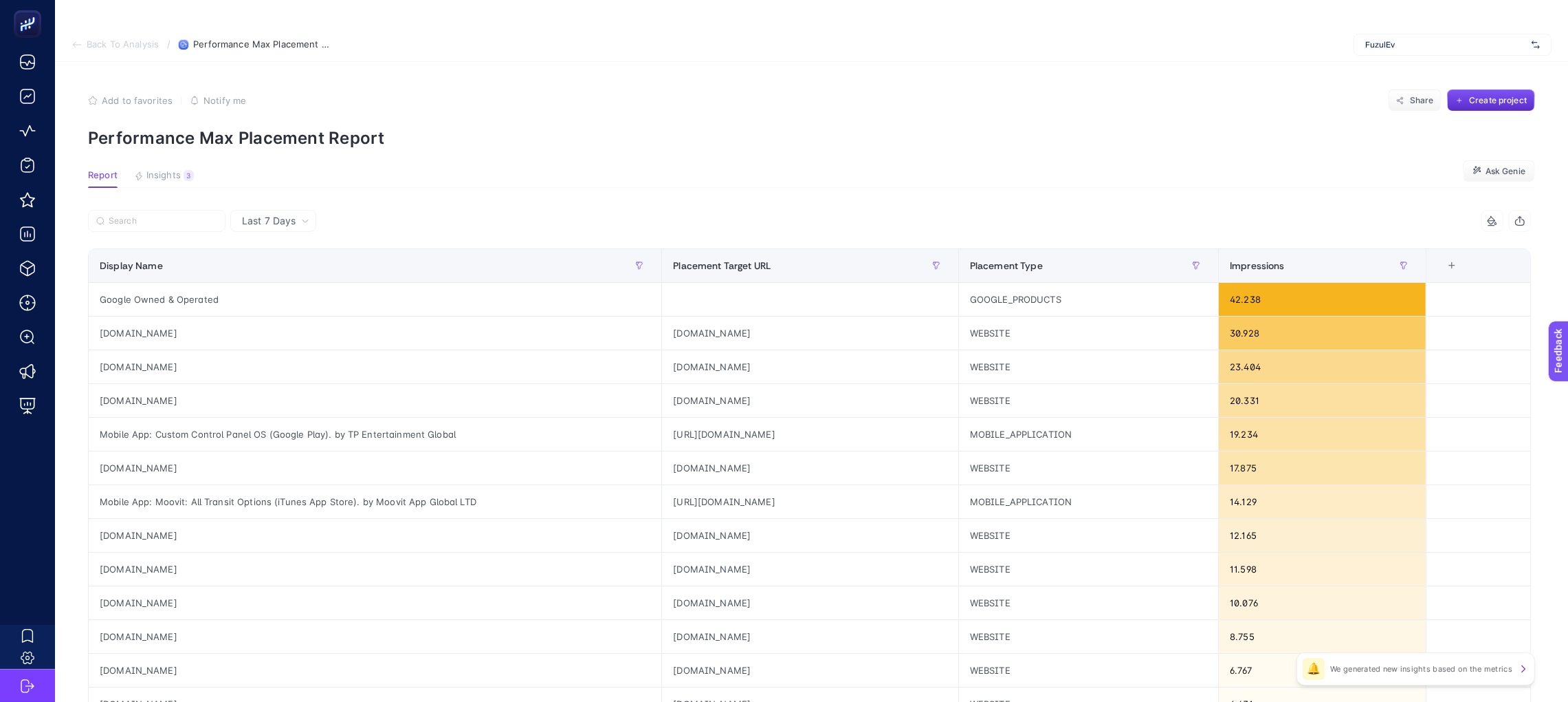
click at [172, 169] on article "Add to favorites false Notify me Share Create project Performance Max Placement…" at bounding box center [812, 600] width 1514 height 1075
click at [172, 175] on span "Insights" at bounding box center [163, 176] width 34 height 11
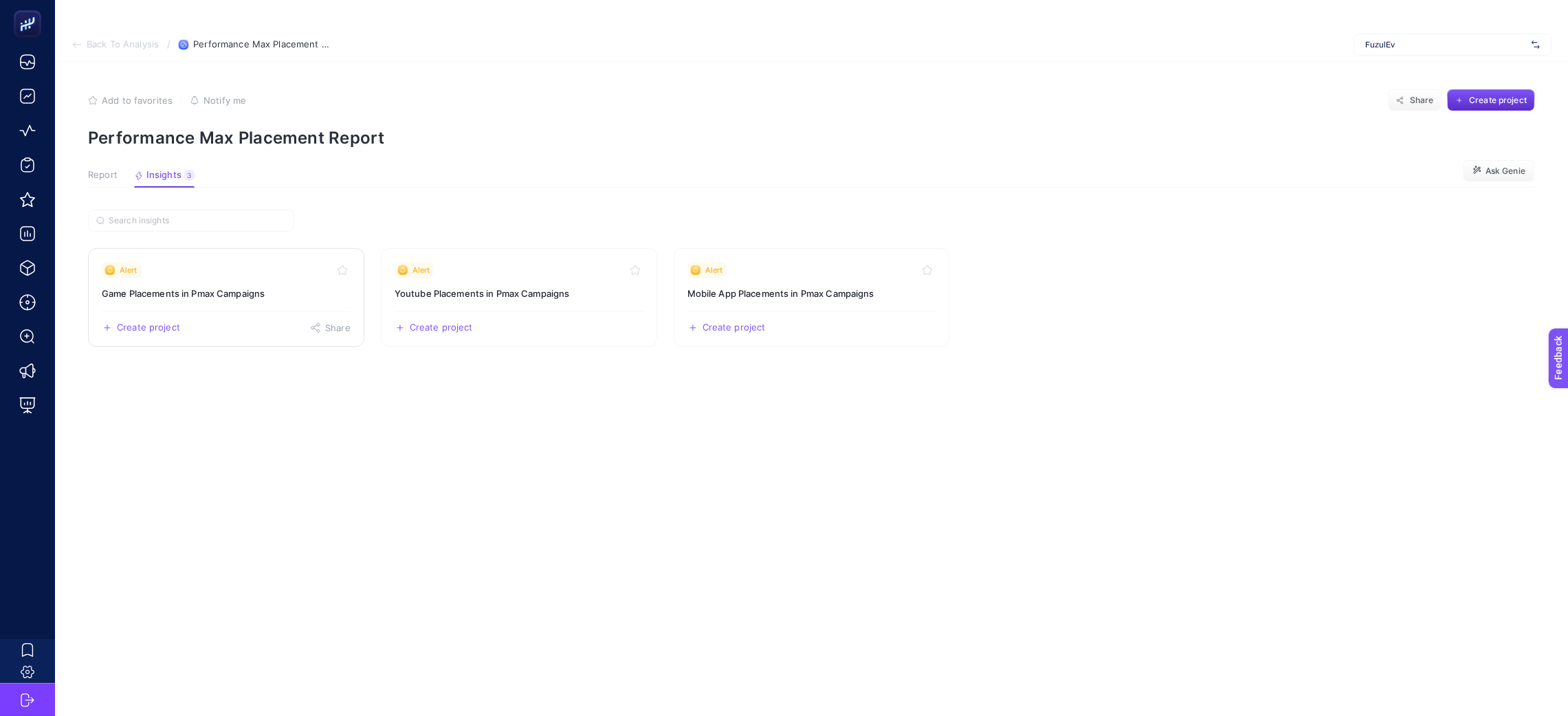
click at [152, 284] on link "Alert Game Placements in Pmax Campaigns Create project Share" at bounding box center [226, 298] width 276 height 99
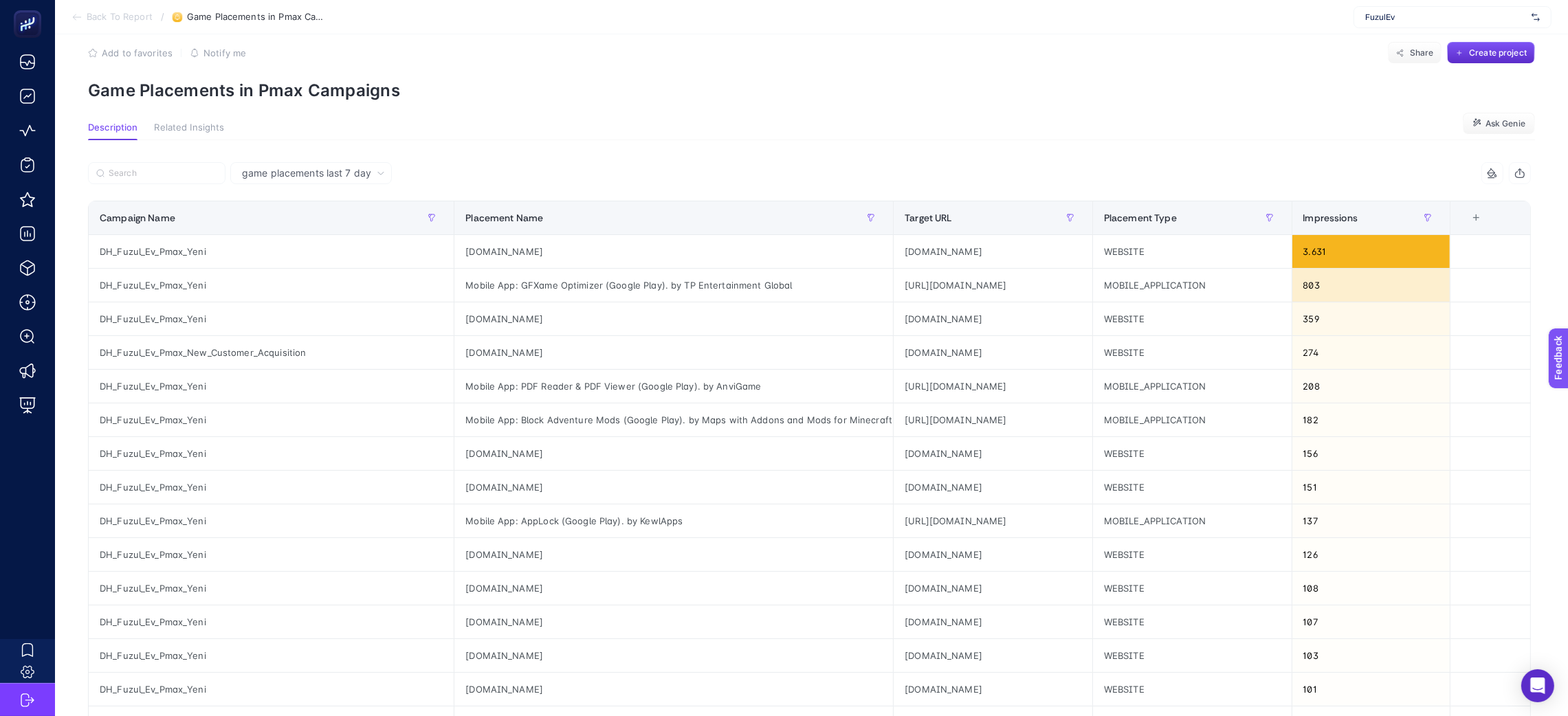
scroll to position [37, 0]
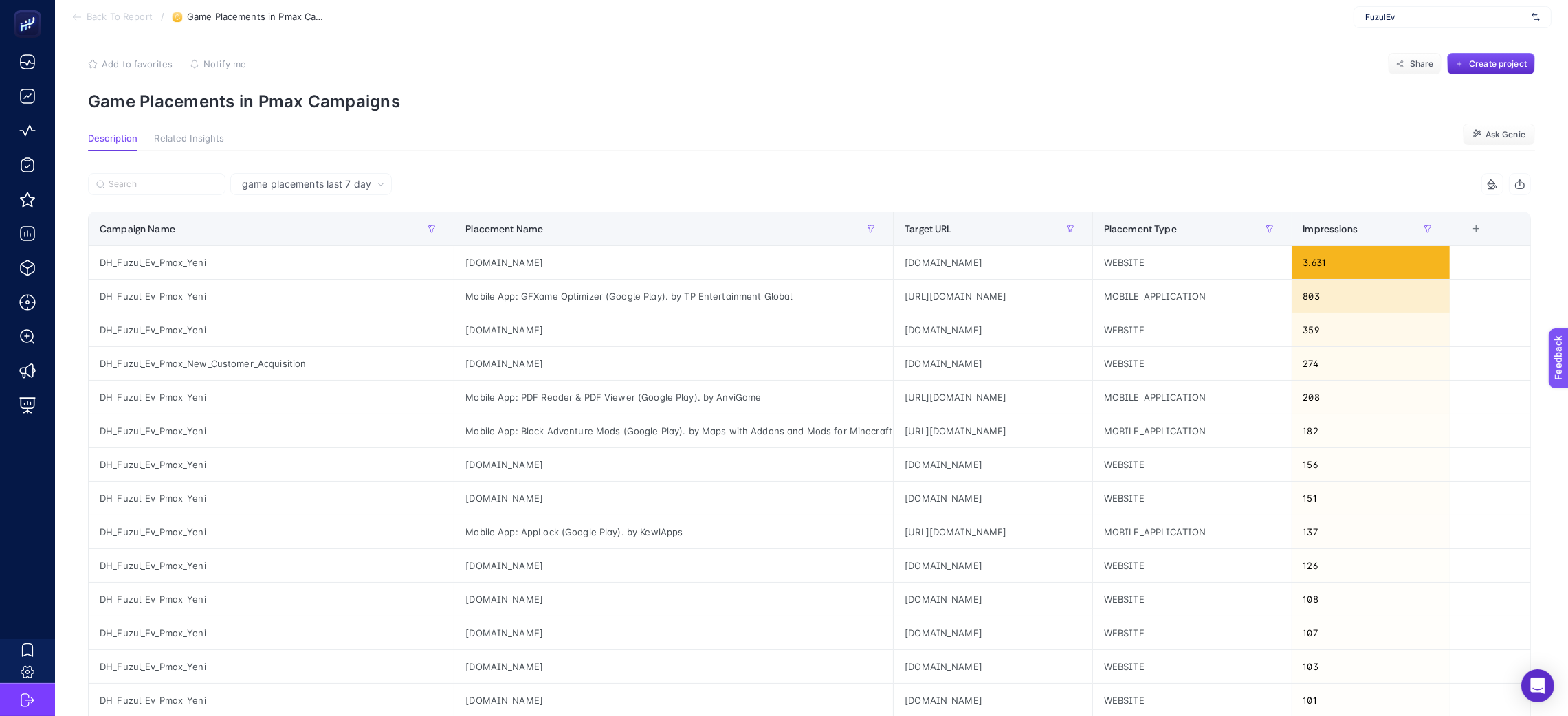
click at [1525, 184] on icon "button" at bounding box center [1519, 184] width 11 height 11
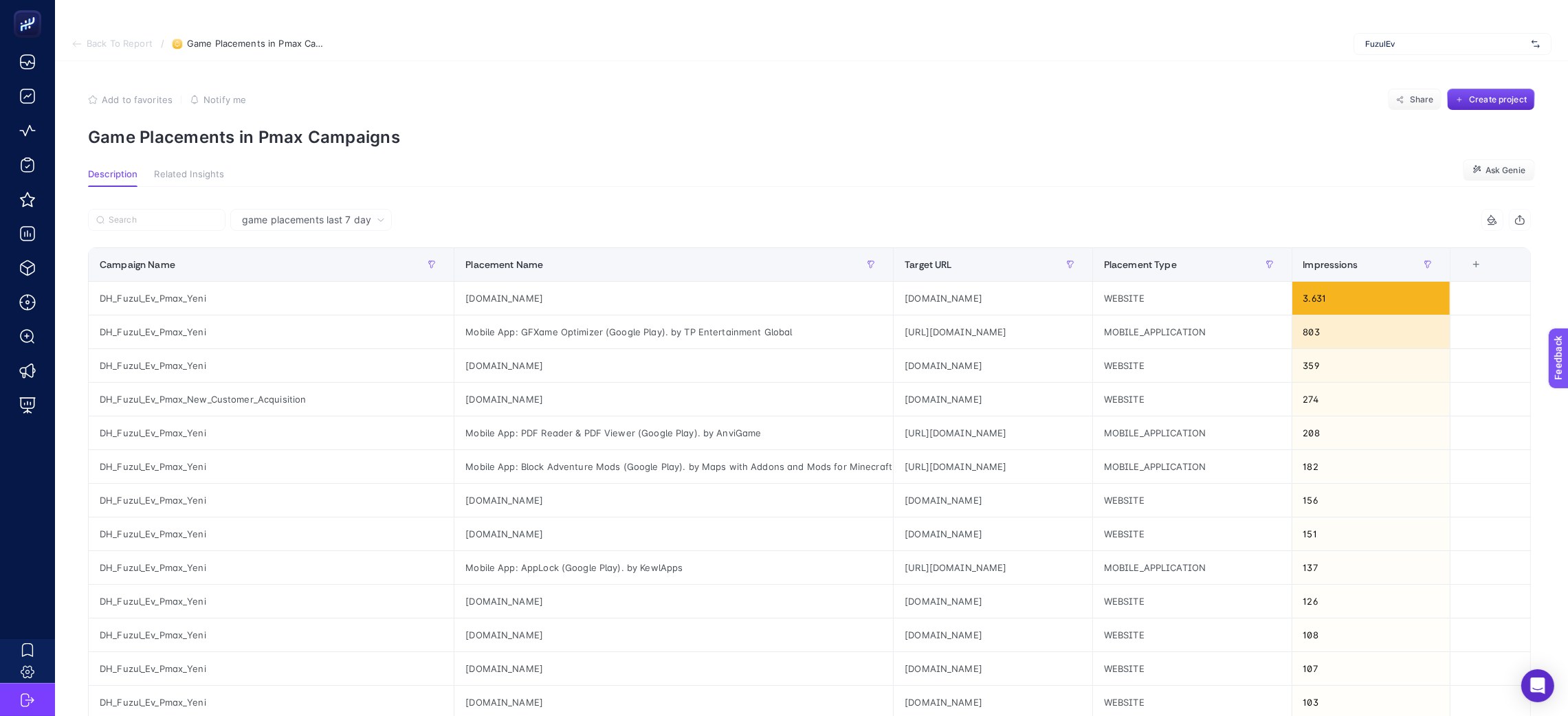
scroll to position [0, 0]
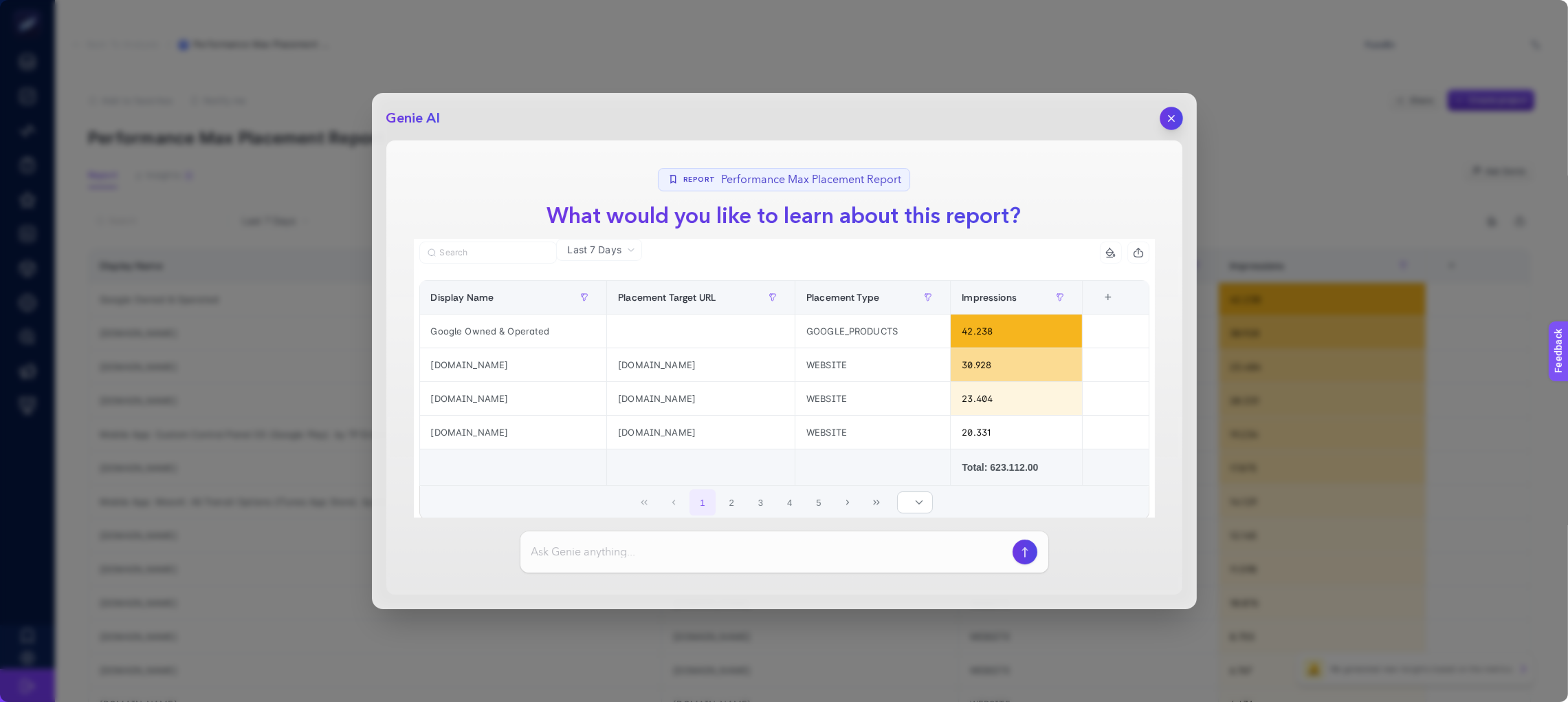
click at [1172, 119] on icon "button" at bounding box center [1170, 118] width 5 height 5
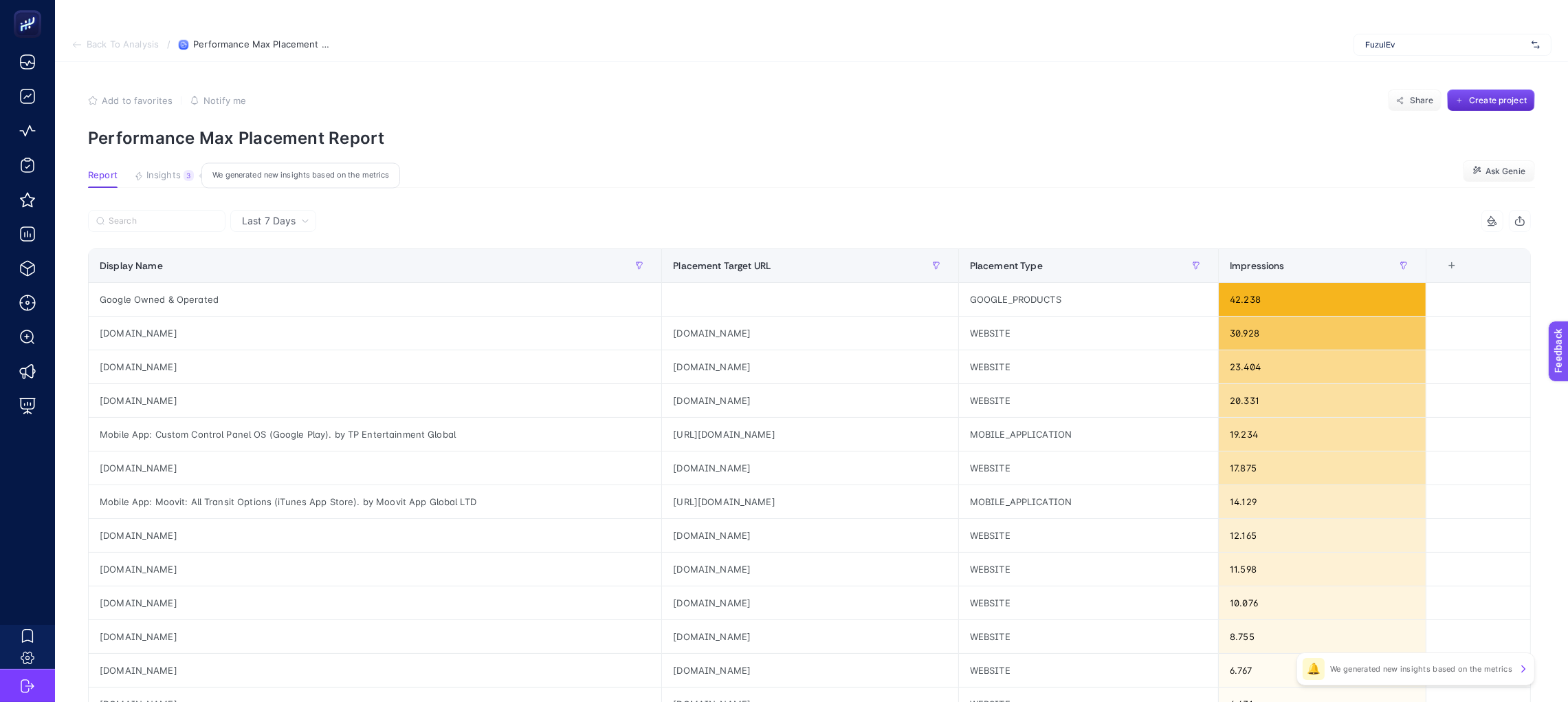
click at [184, 178] on div "3" at bounding box center [189, 176] width 10 height 11
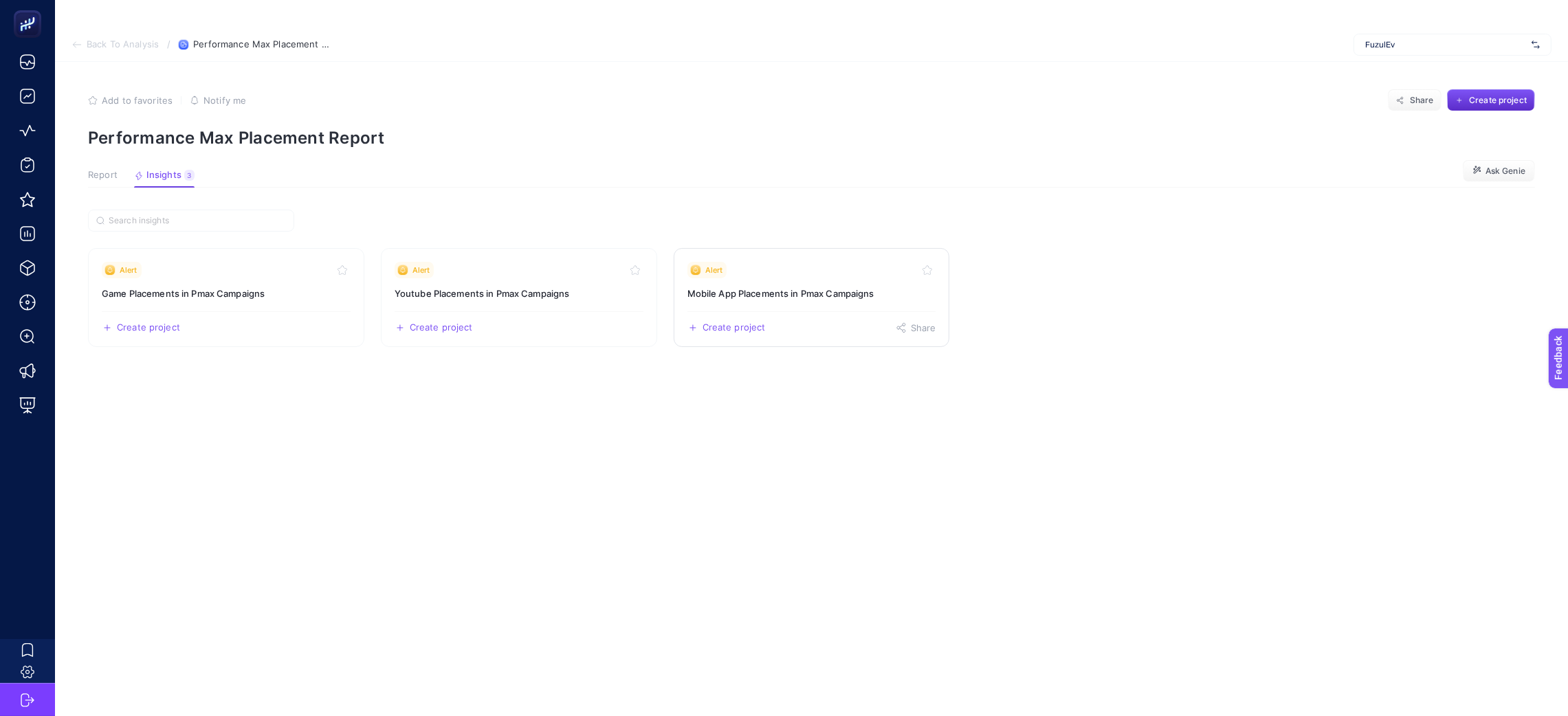
click at [740, 284] on link "Alert Mobile App Placements in Pmax Campaigns Create project Share" at bounding box center [812, 298] width 276 height 99
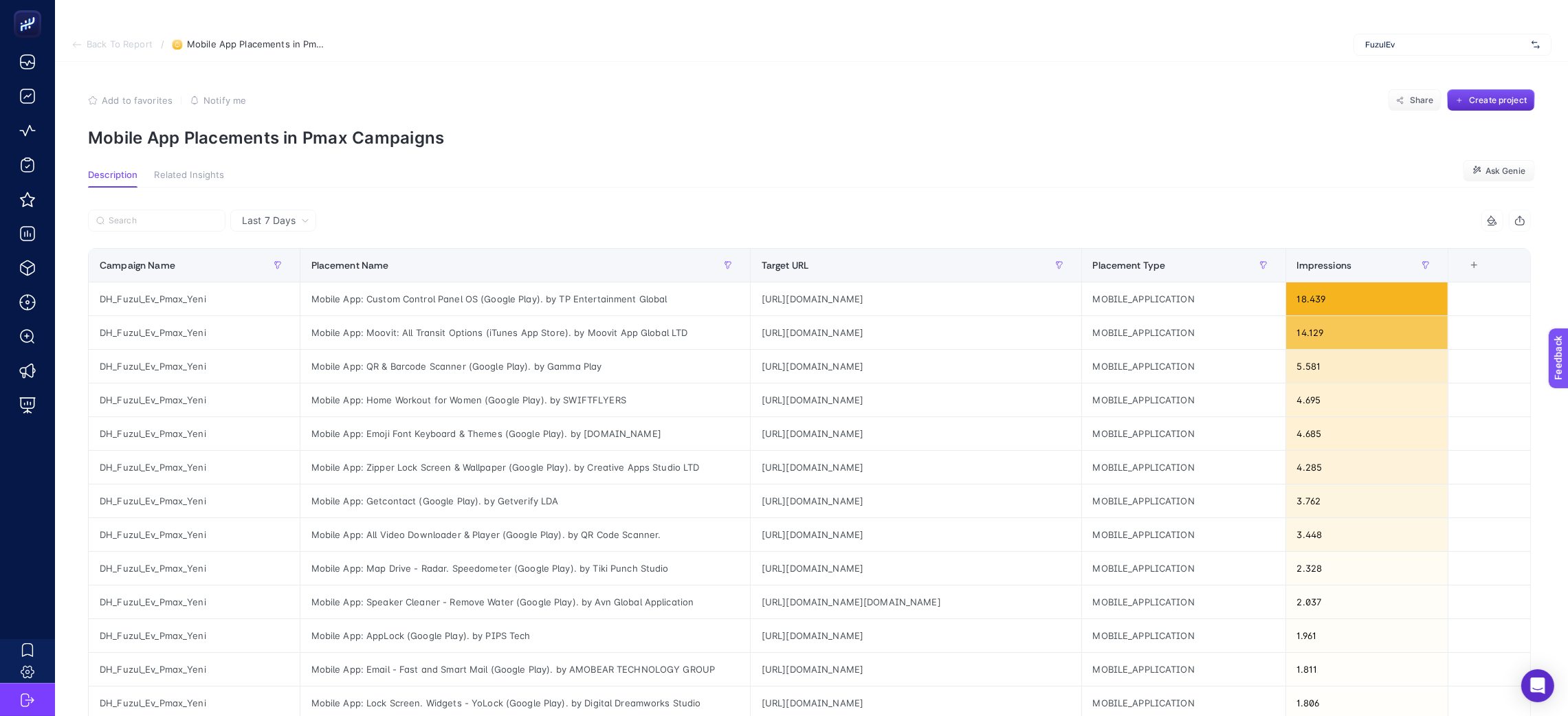
click at [1525, 221] on icon "button" at bounding box center [1519, 220] width 11 height 11
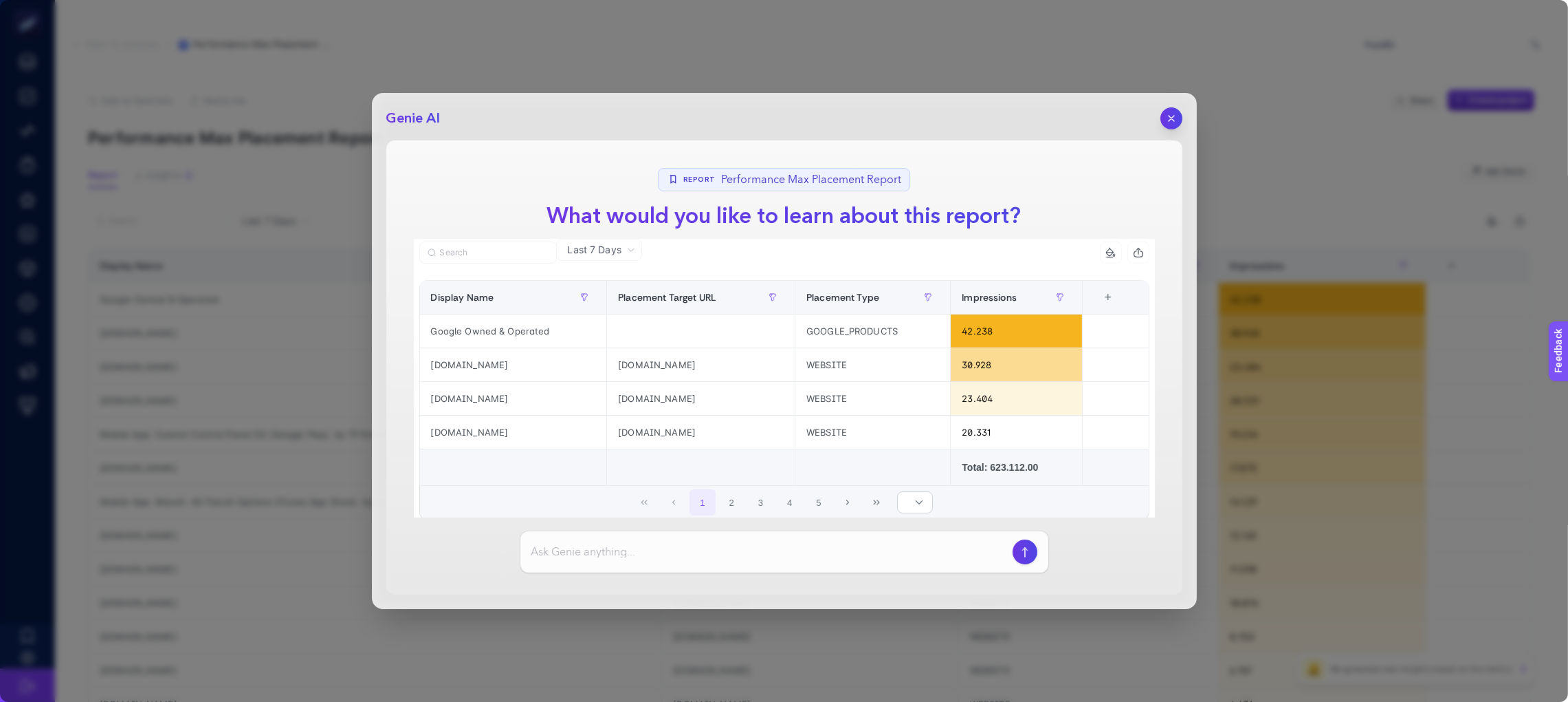
click at [672, 548] on input at bounding box center [769, 552] width 475 height 16
type input "ç"
drag, startPoint x: 653, startPoint y: 553, endPoint x: 515, endPoint y: 561, distance: 138.2
click at [515, 542] on section "Report Performance Max Placement Report What would you like to learn about this…" at bounding box center [784, 367] width 796 height 454
type input "Gösterim aldığımız VPN placementlarını listeler misin"
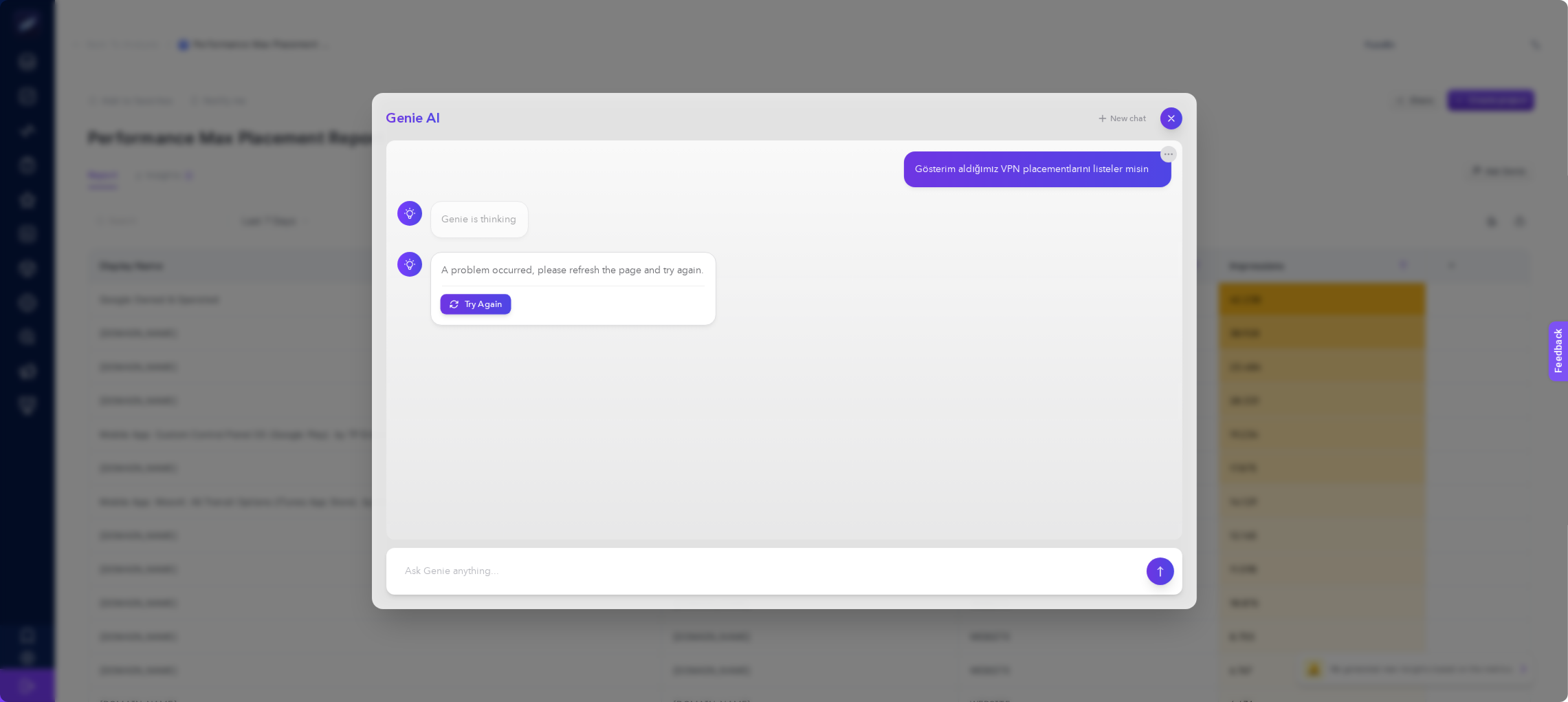
click at [487, 302] on button "Try Again" at bounding box center [475, 303] width 71 height 20
click at [1169, 113] on icon "button" at bounding box center [1171, 119] width 12 height 12
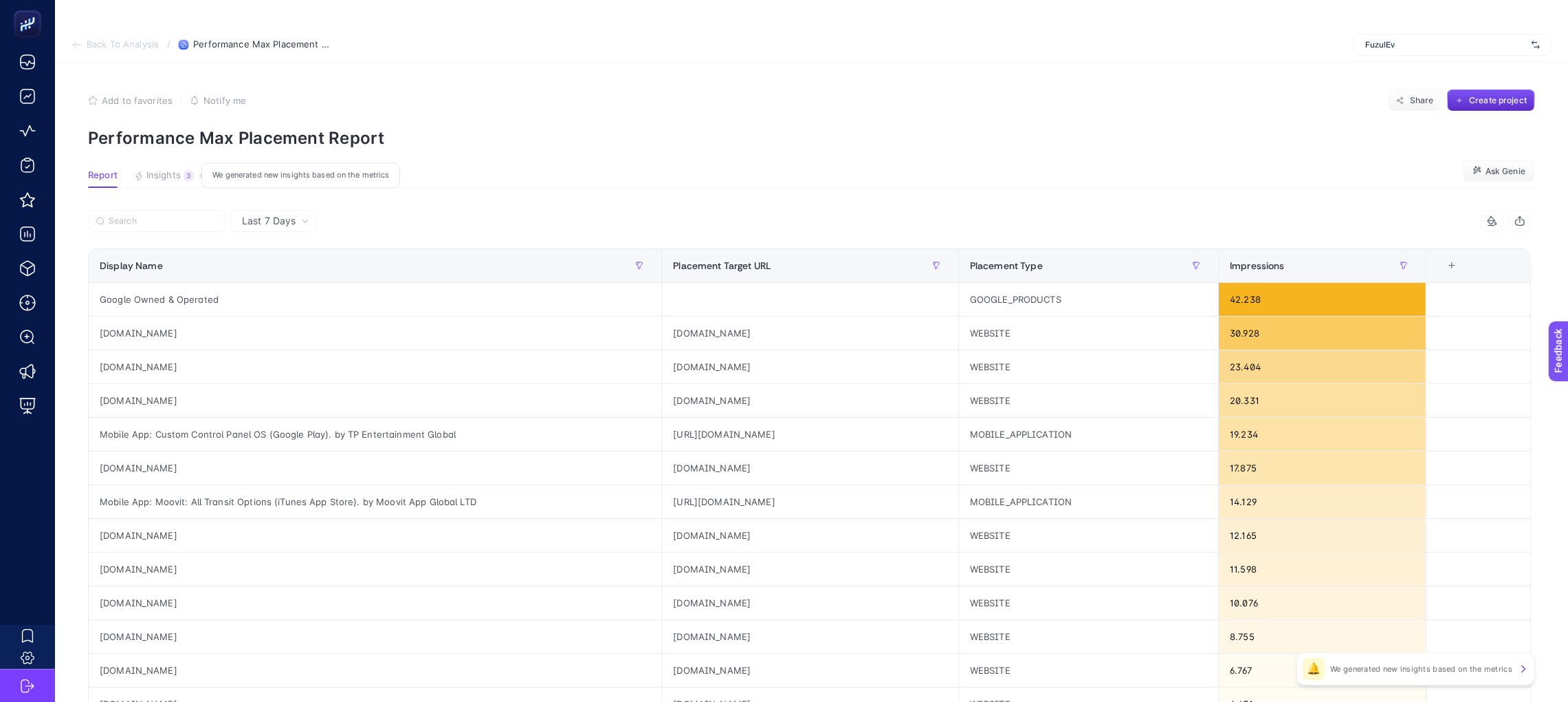
click at [171, 173] on span "Insights" at bounding box center [163, 176] width 34 height 11
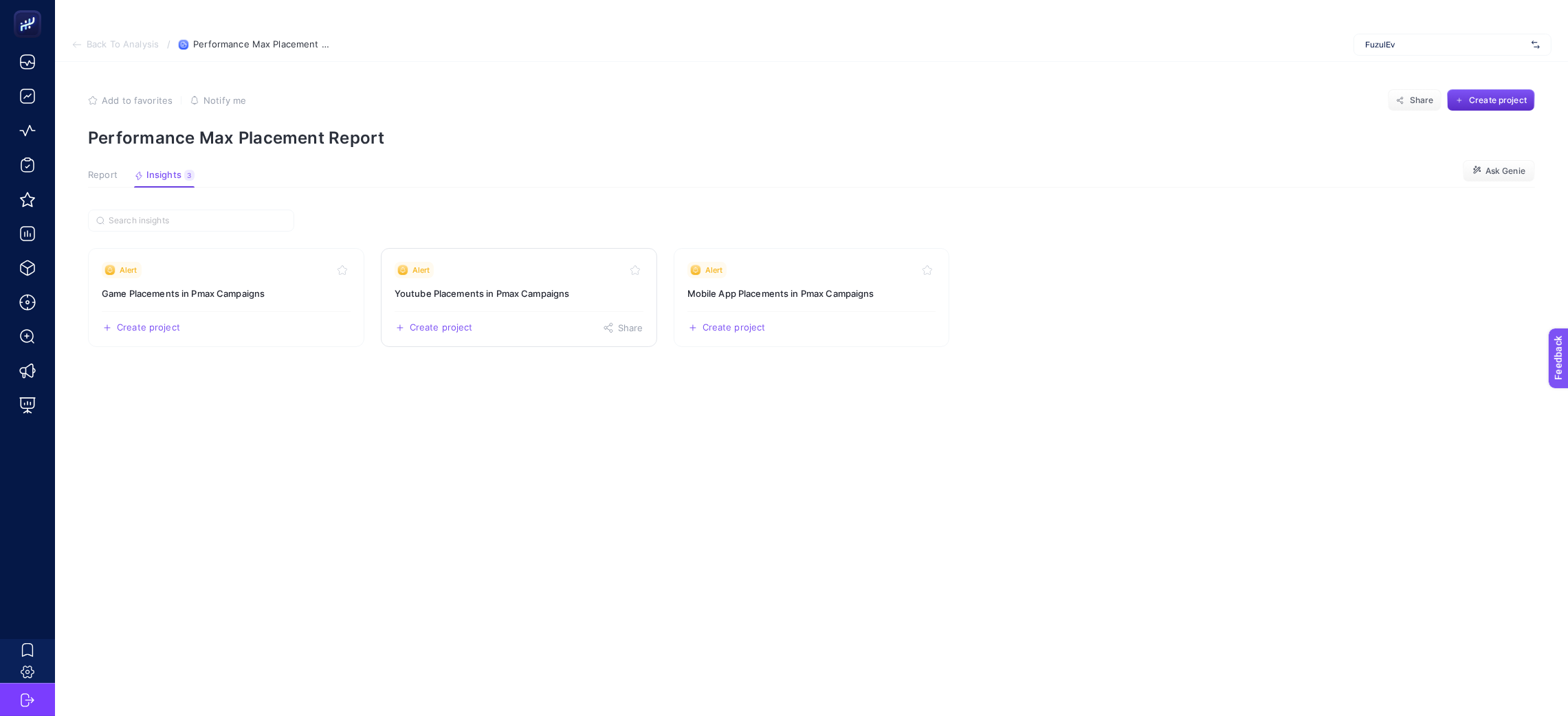
click at [477, 304] on link "Alert Youtube Placements in Pmax Campaigns Create project Share" at bounding box center [519, 298] width 276 height 99
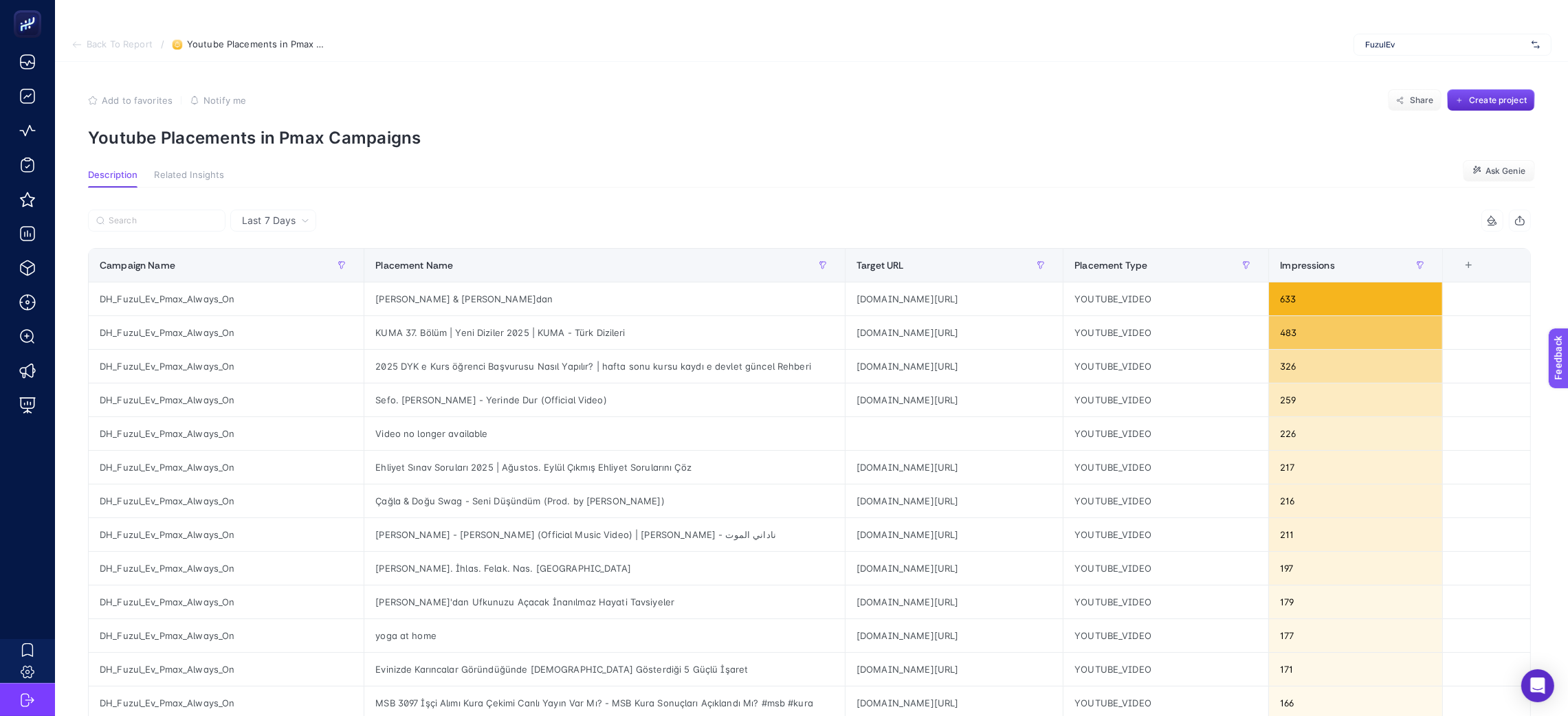
click at [1525, 219] on icon "button" at bounding box center [1520, 222] width 9 height 5
